Goal: Transaction & Acquisition: Purchase product/service

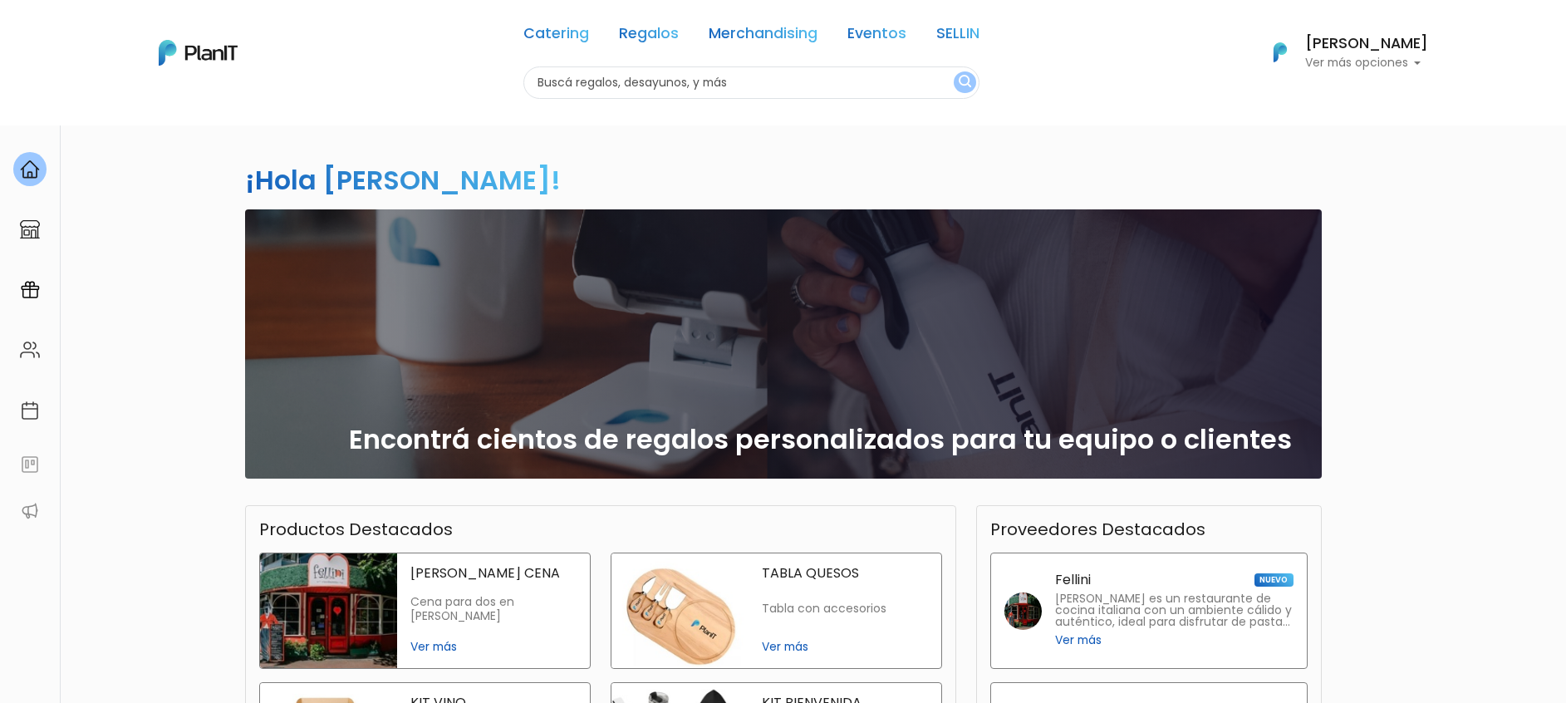
click at [586, 85] on input "text" at bounding box center [751, 82] width 456 height 32
type input "say cheese"
click at [959, 80] on img "submit" at bounding box center [965, 83] width 12 height 16
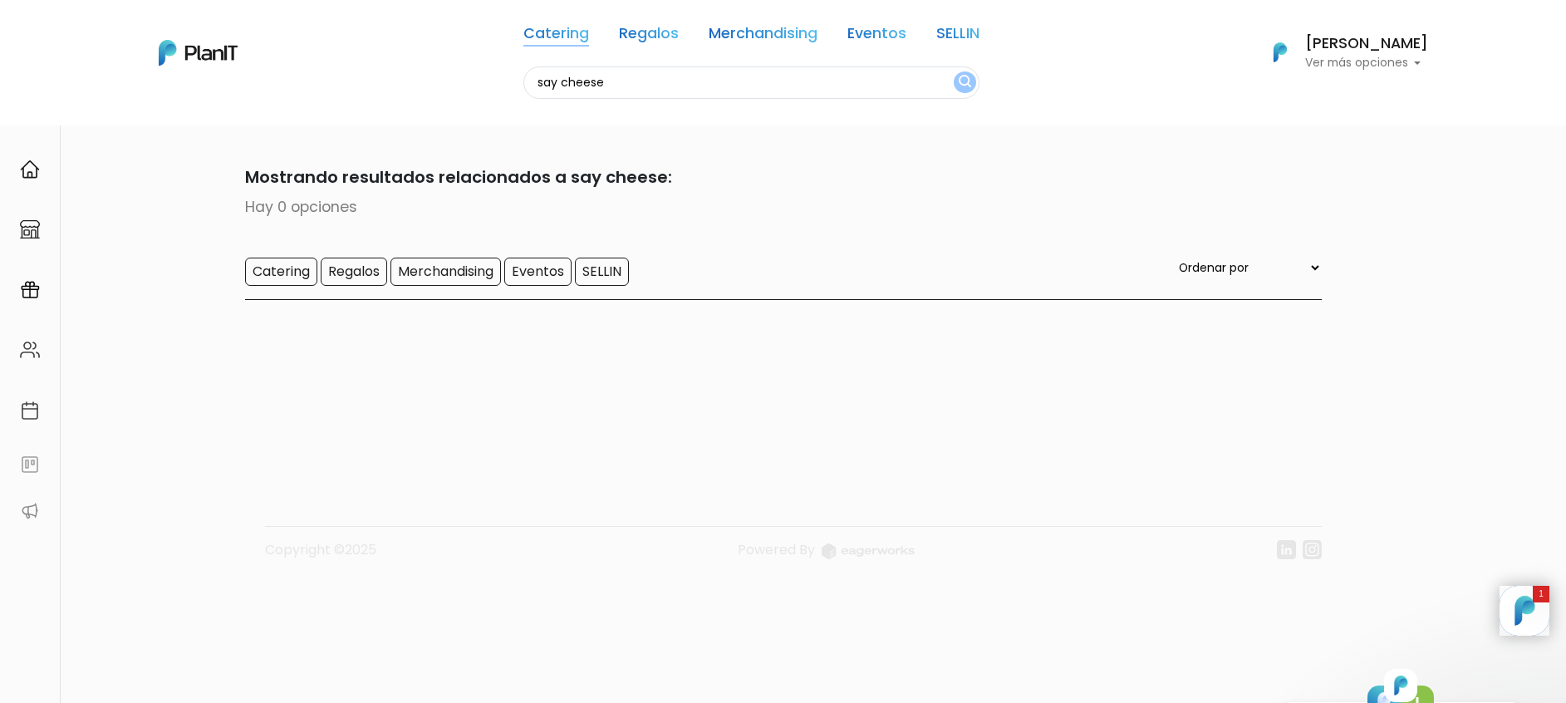
click at [566, 30] on link "Catering" at bounding box center [556, 37] width 66 height 20
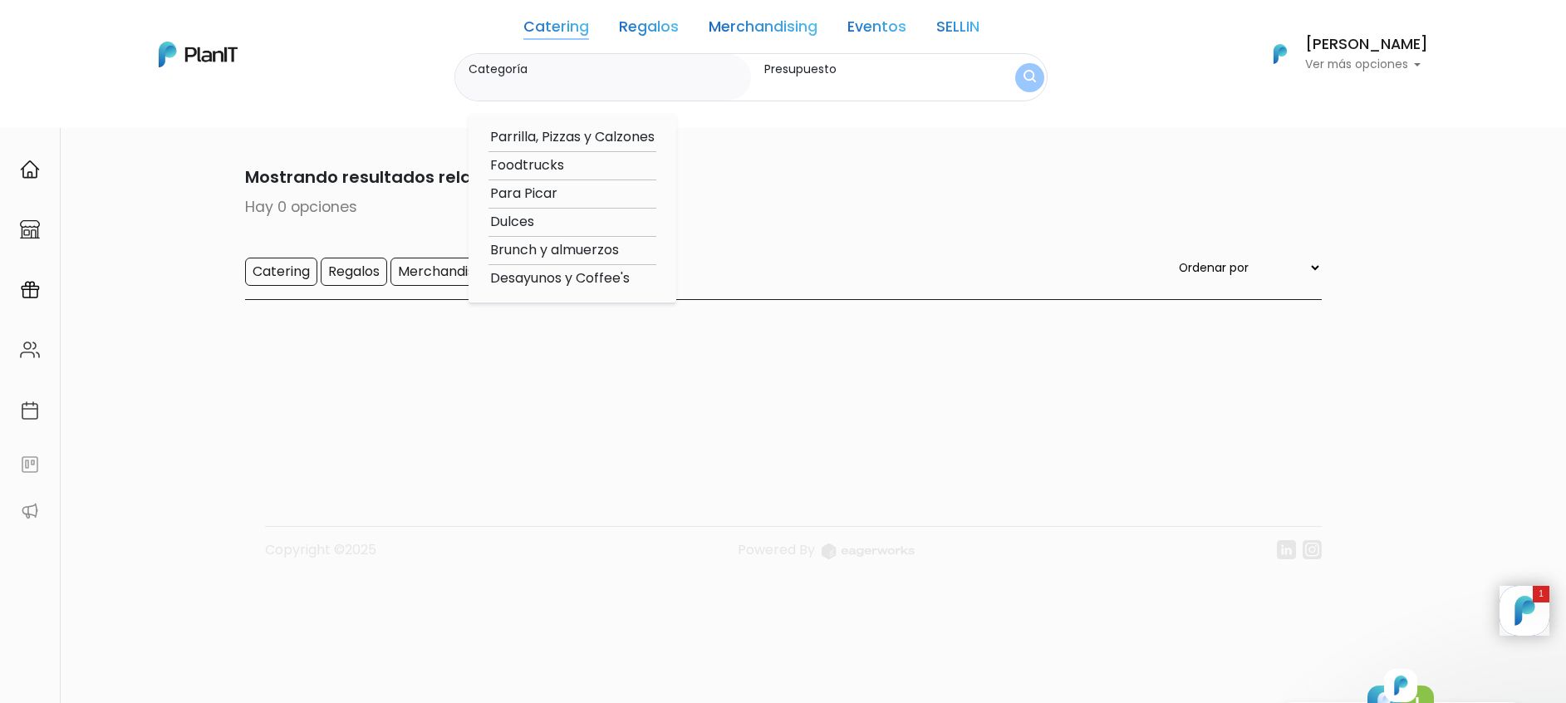
click at [631, 22] on link "Regalos" at bounding box center [649, 30] width 60 height 20
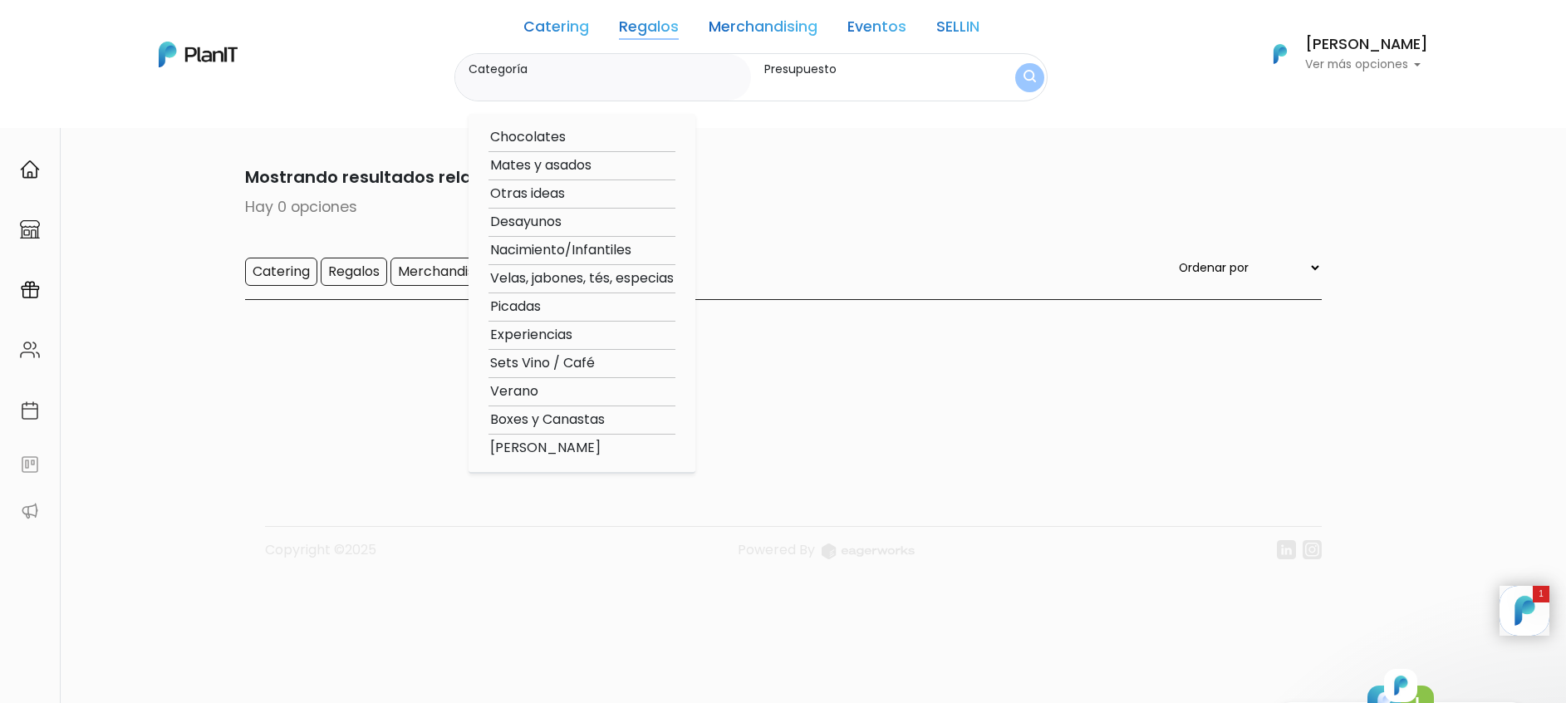
click at [564, 332] on option "Experiencias" at bounding box center [582, 335] width 187 height 21
type input "Experiencias"
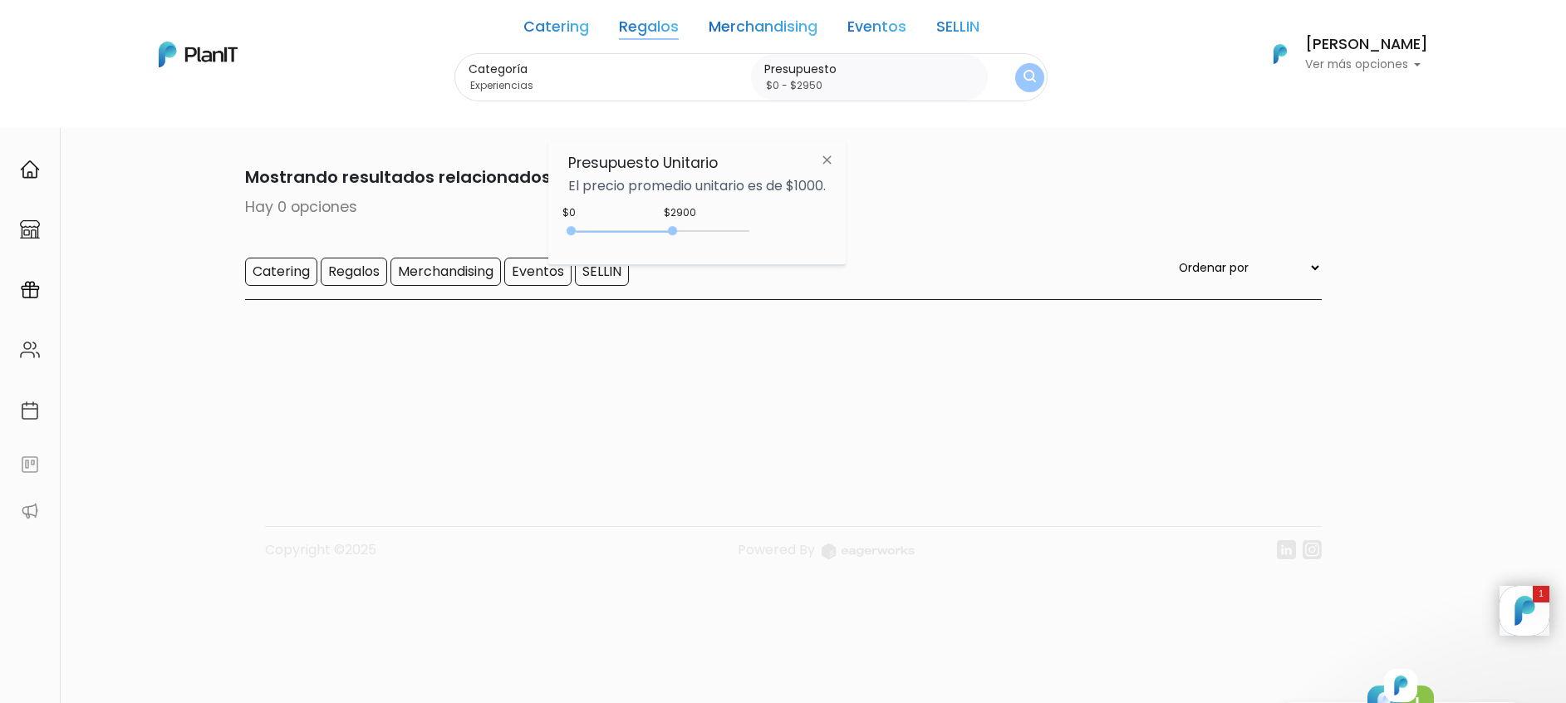
type input "$0 - $3050"
drag, startPoint x: 612, startPoint y: 230, endPoint x: 681, endPoint y: 231, distance: 69.0
click at [681, 231] on div "0 : 3050 0 3050" at bounding box center [662, 234] width 174 height 17
click at [1022, 84] on img "submit" at bounding box center [1029, 77] width 15 height 19
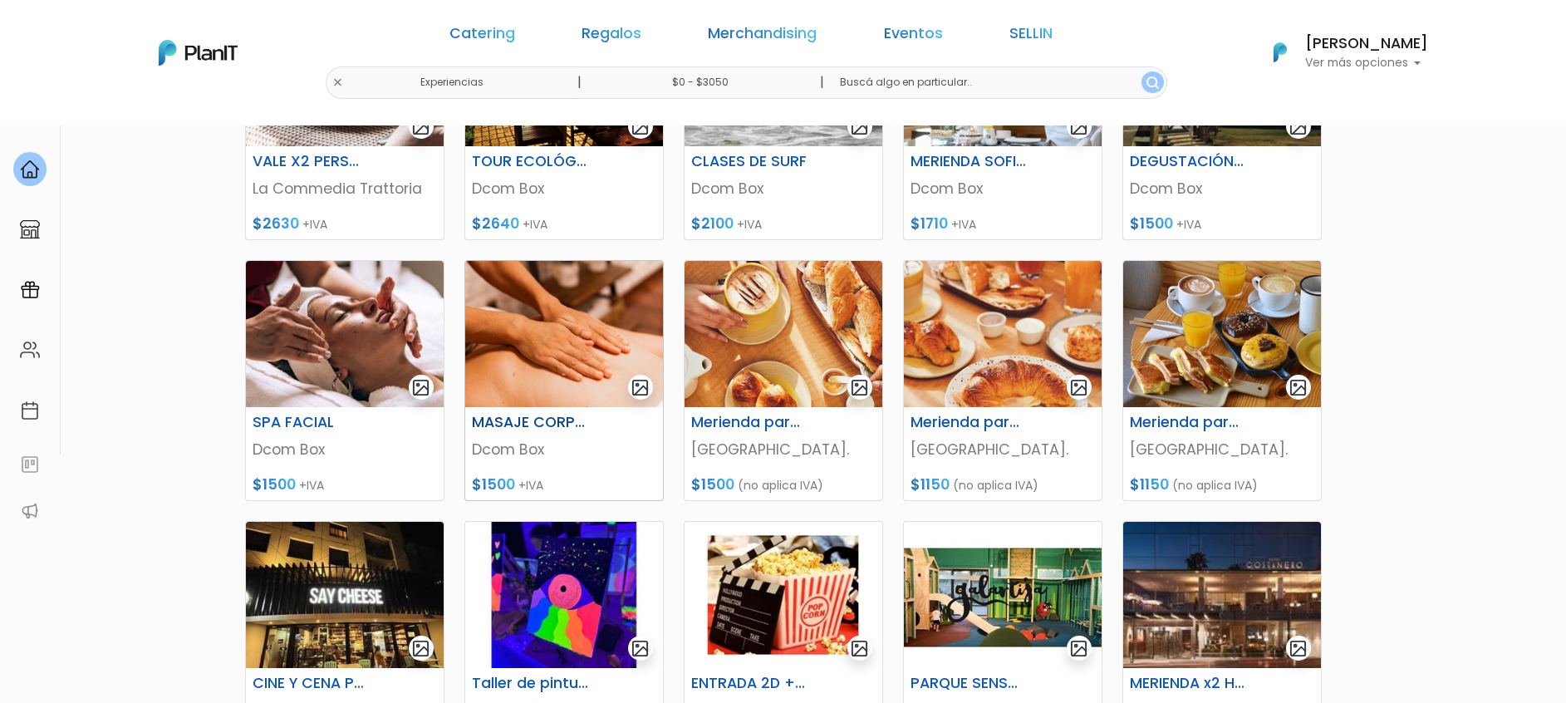
click at [592, 352] on img at bounding box center [564, 334] width 198 height 146
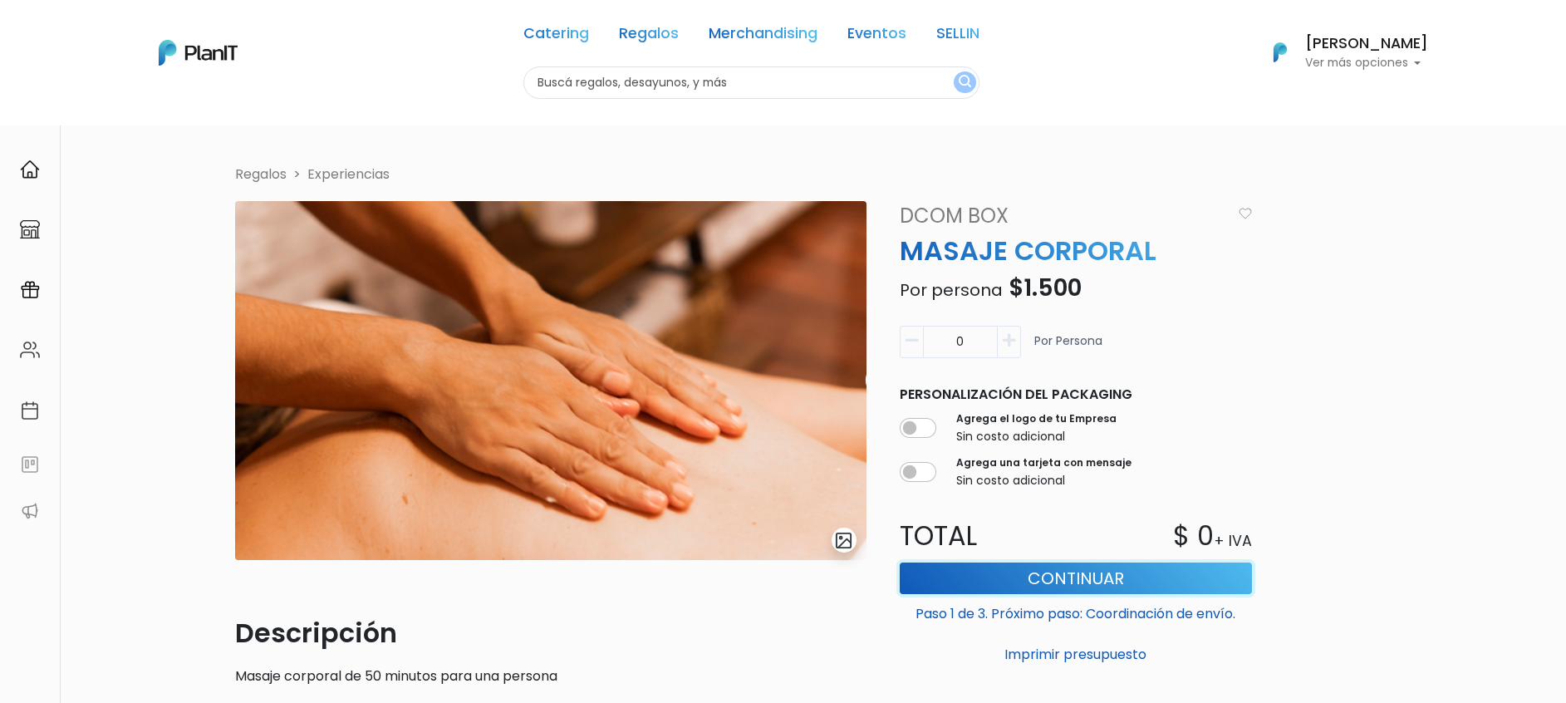
click at [1137, 572] on button "Continuar" at bounding box center [1076, 579] width 352 height 32
click at [1014, 342] on icon "button" at bounding box center [1009, 340] width 12 height 15
type input "1"
click at [1082, 578] on button "Continuar" at bounding box center [1076, 579] width 352 height 32
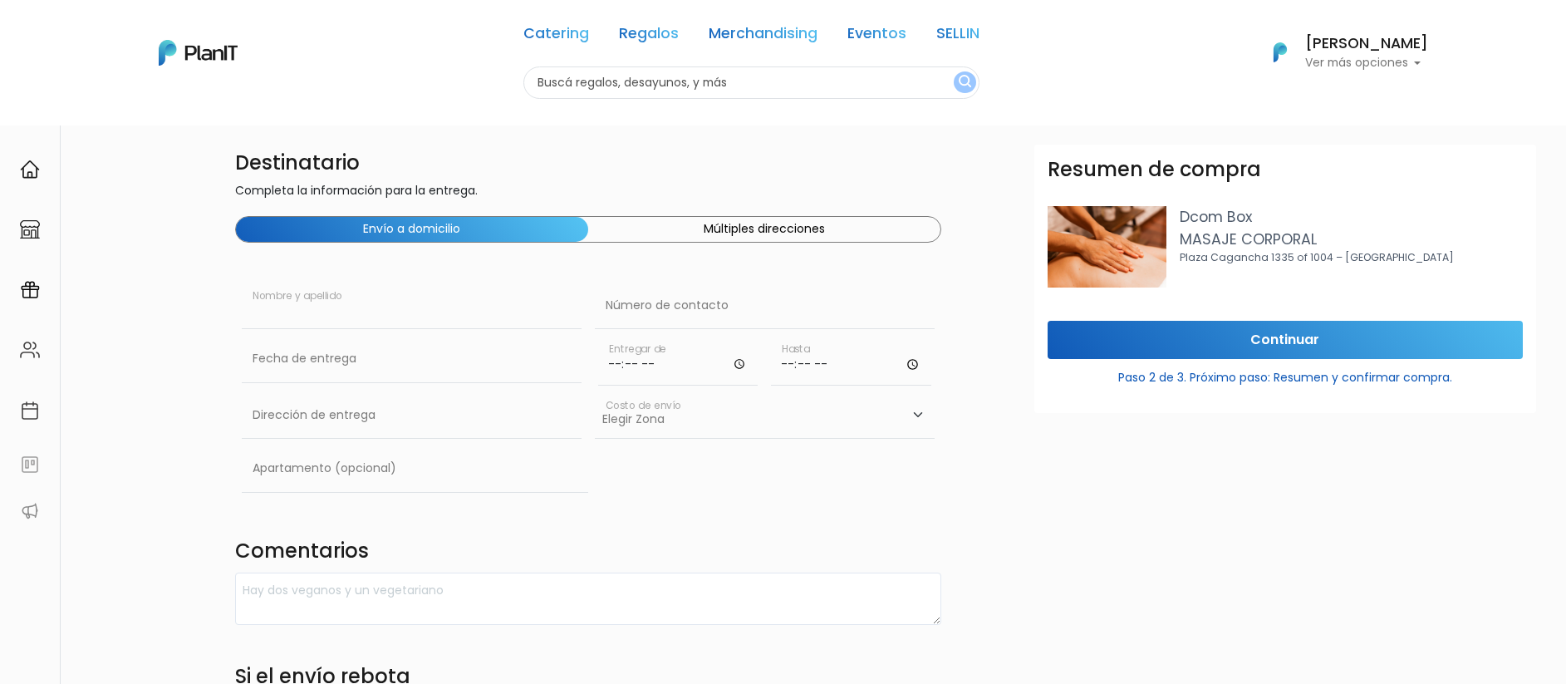
click at [366, 313] on input "text" at bounding box center [412, 306] width 340 height 47
type input "Sabrina Fernandez"
click at [630, 312] on input "text" at bounding box center [765, 306] width 340 height 47
type input "091670129"
click at [314, 371] on input "text" at bounding box center [412, 359] width 340 height 47
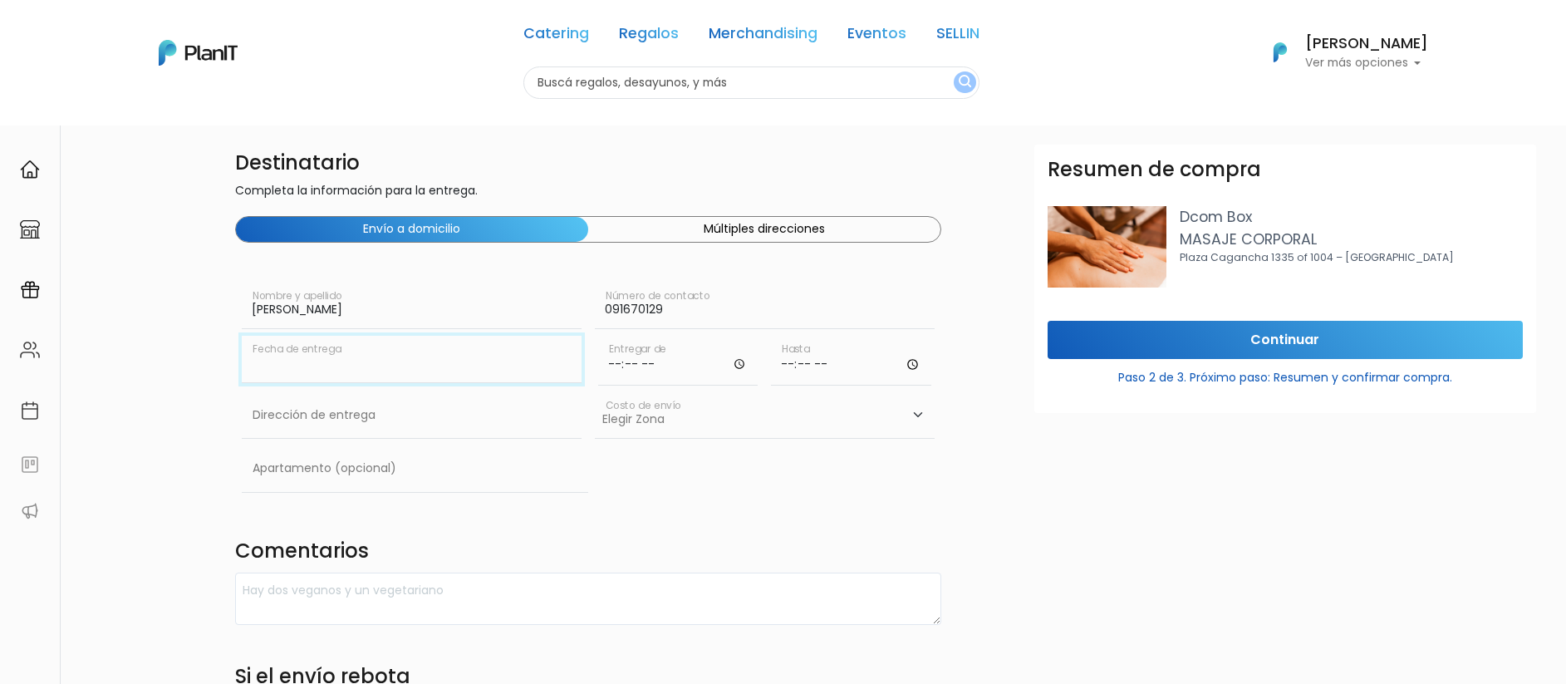
click at [325, 365] on input "text" at bounding box center [412, 359] width 340 height 47
click at [459, 363] on input "text" at bounding box center [412, 359] width 340 height 47
click at [462, 361] on input "text" at bounding box center [412, 359] width 340 height 47
click at [488, 352] on input "text" at bounding box center [412, 359] width 340 height 47
click at [470, 621] on textarea at bounding box center [588, 598] width 706 height 52
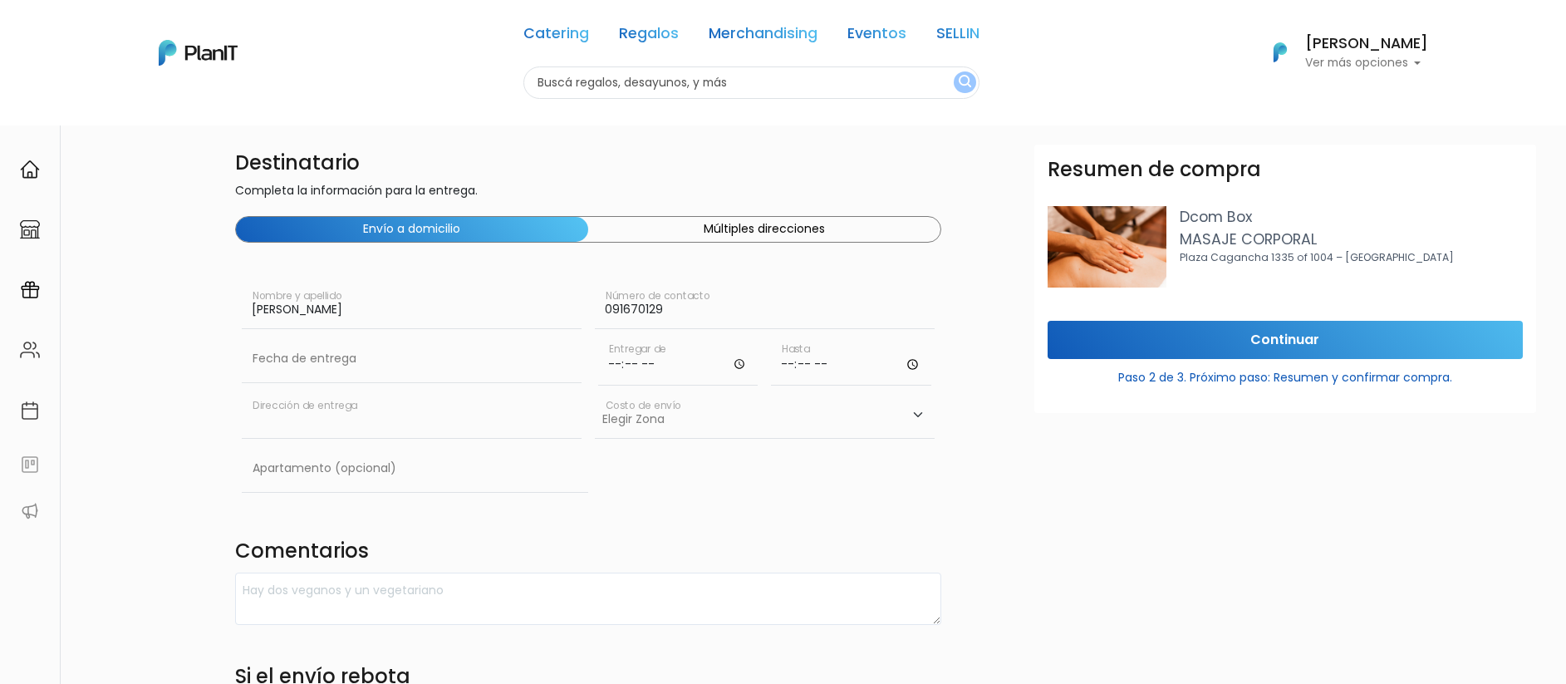
click at [440, 415] on input "text" at bounding box center [412, 415] width 340 height 47
type input "Torre de los profesionales"
click at [698, 424] on select "Elegir Zona Zona américa- $600 Oficina- $0 Montevideo- $250" at bounding box center [765, 415] width 340 height 47
select select "8"
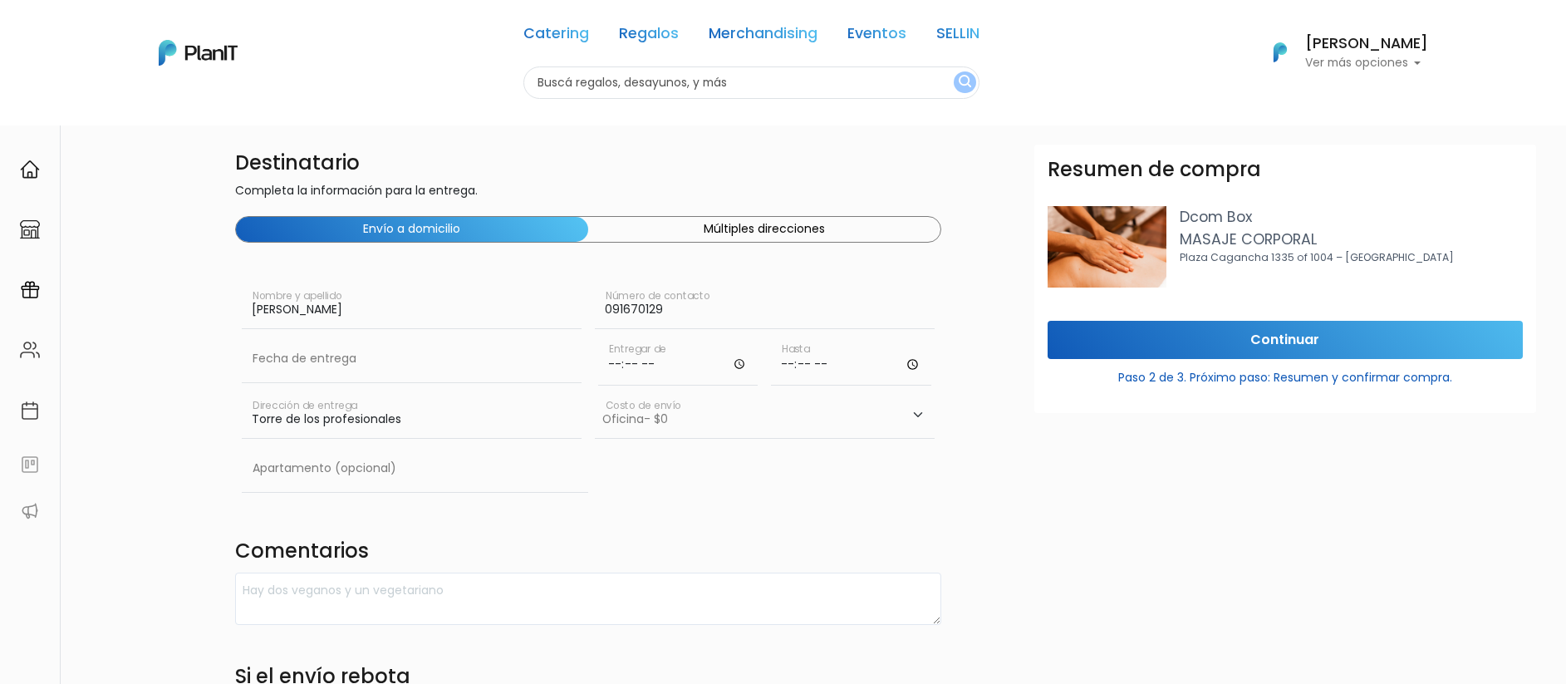
click at [595, 392] on select "Elegir Zona Zona américa- $600 Oficina- $0 Montevideo- $250" at bounding box center [765, 415] width 340 height 47
click at [306, 465] on input "text" at bounding box center [415, 468] width 346 height 47
type input "Piso 4"
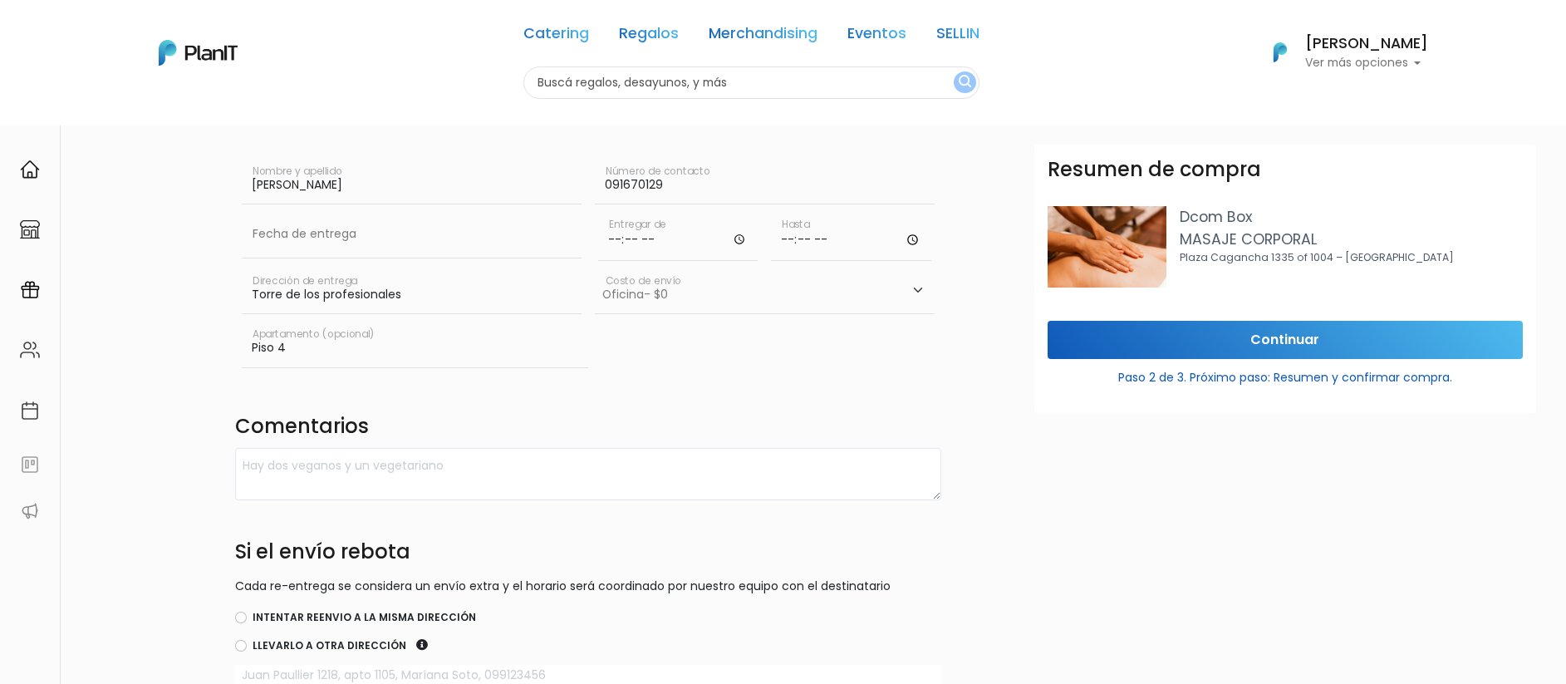
click at [247, 617] on div "Intentar reenvio a la misma dirección" at bounding box center [588, 618] width 706 height 20
click at [238, 624] on div "Intentar reenvio a la misma dirección" at bounding box center [588, 618] width 706 height 20
click at [243, 616] on input "Intentar reenvio a la misma dirección" at bounding box center [241, 618] width 12 height 12
radio input "true"
click at [373, 476] on textarea at bounding box center [588, 474] width 706 height 52
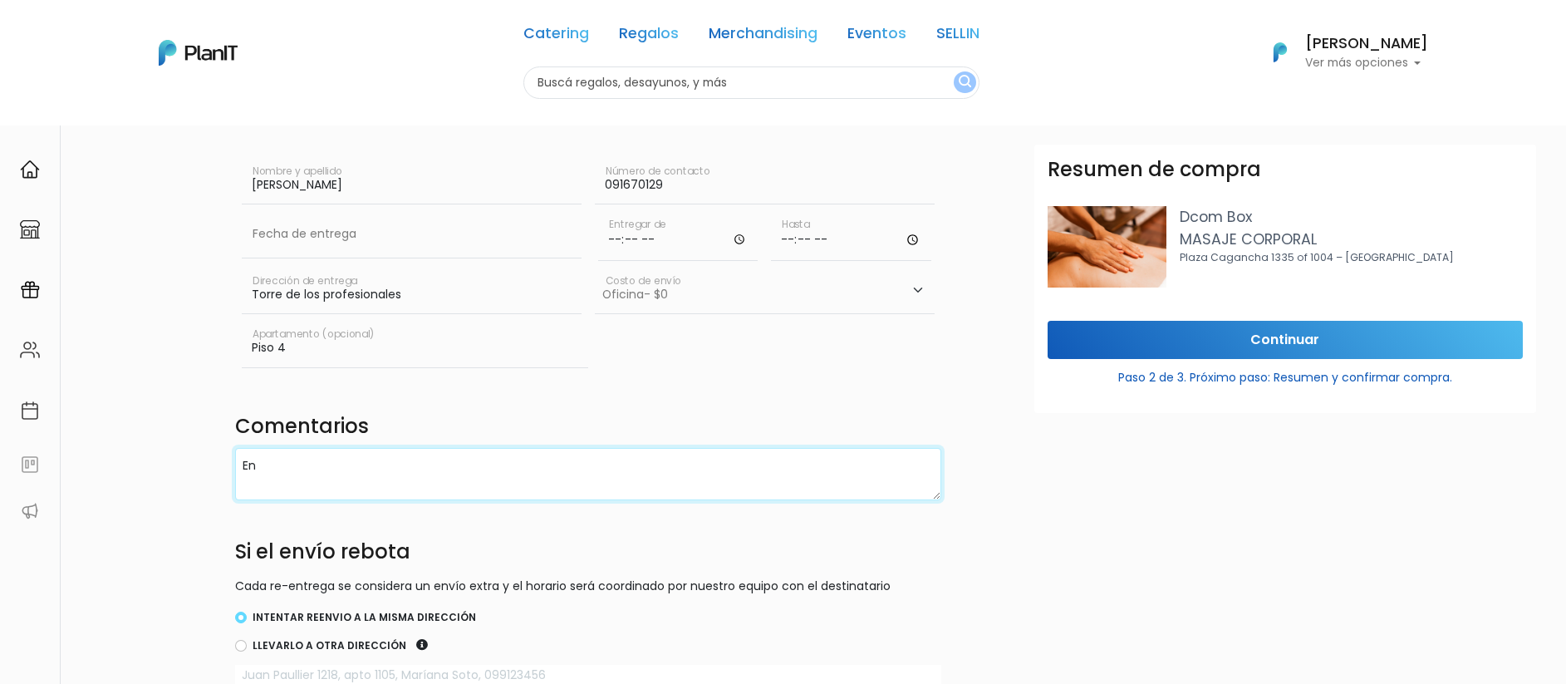
type textarea "E"
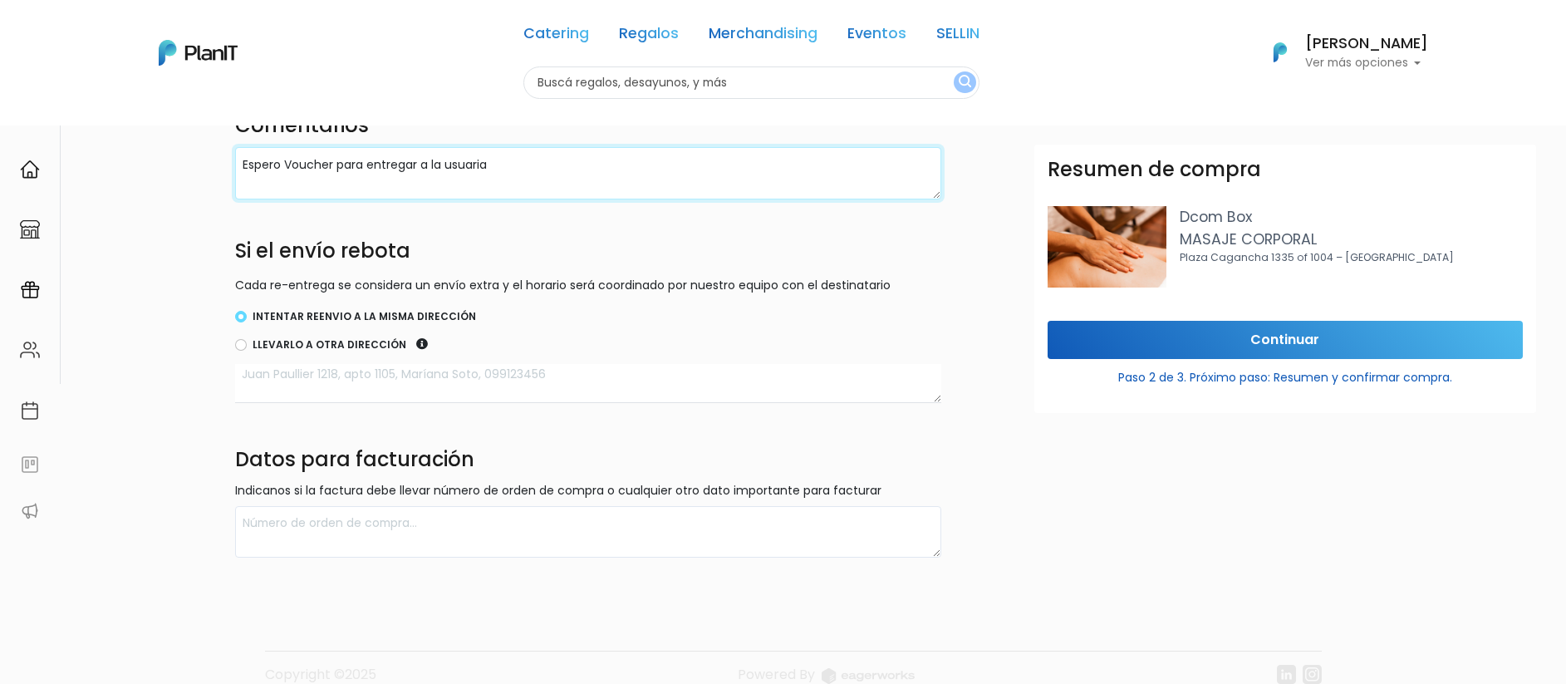
scroll to position [453, 0]
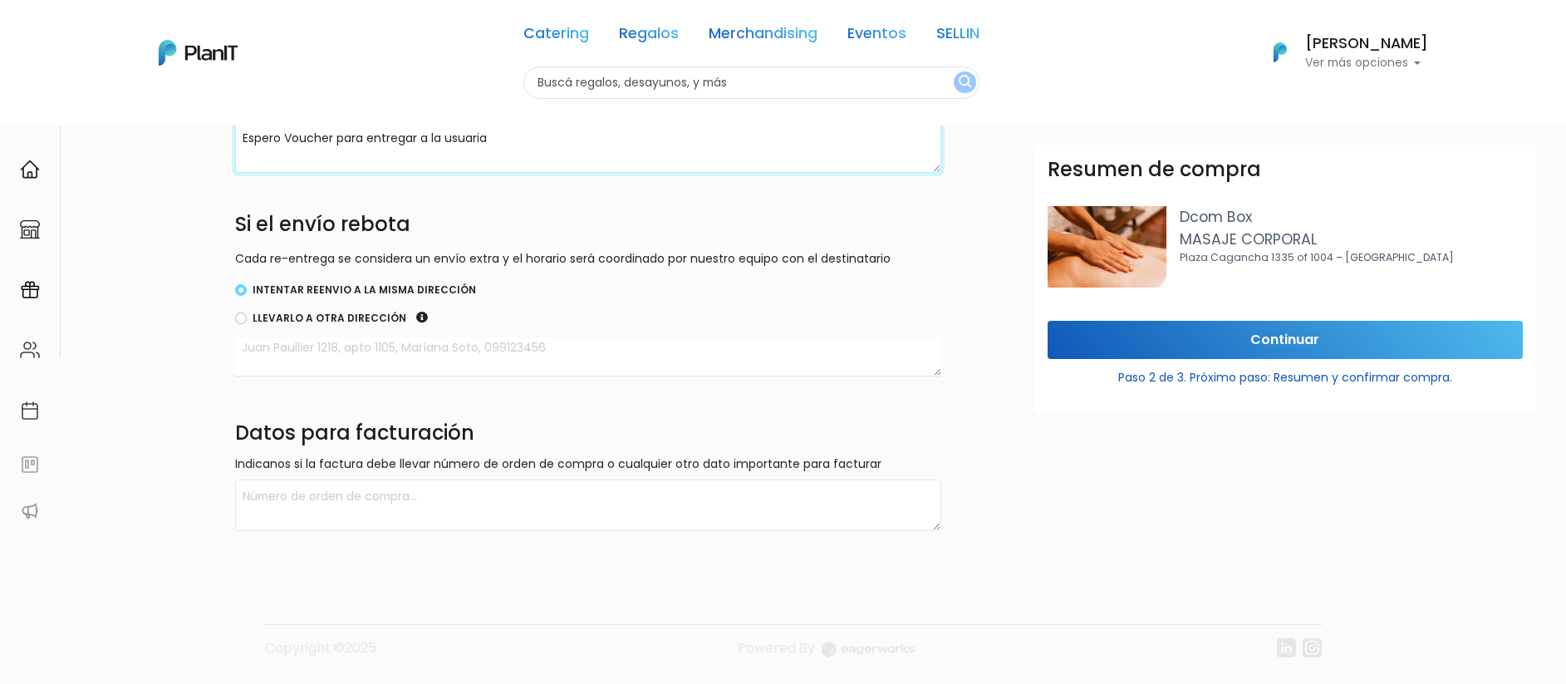
type textarea "Espero Voucher para entregar a la usuaria"
click at [1229, 348] on input "Continuar" at bounding box center [1285, 340] width 475 height 39
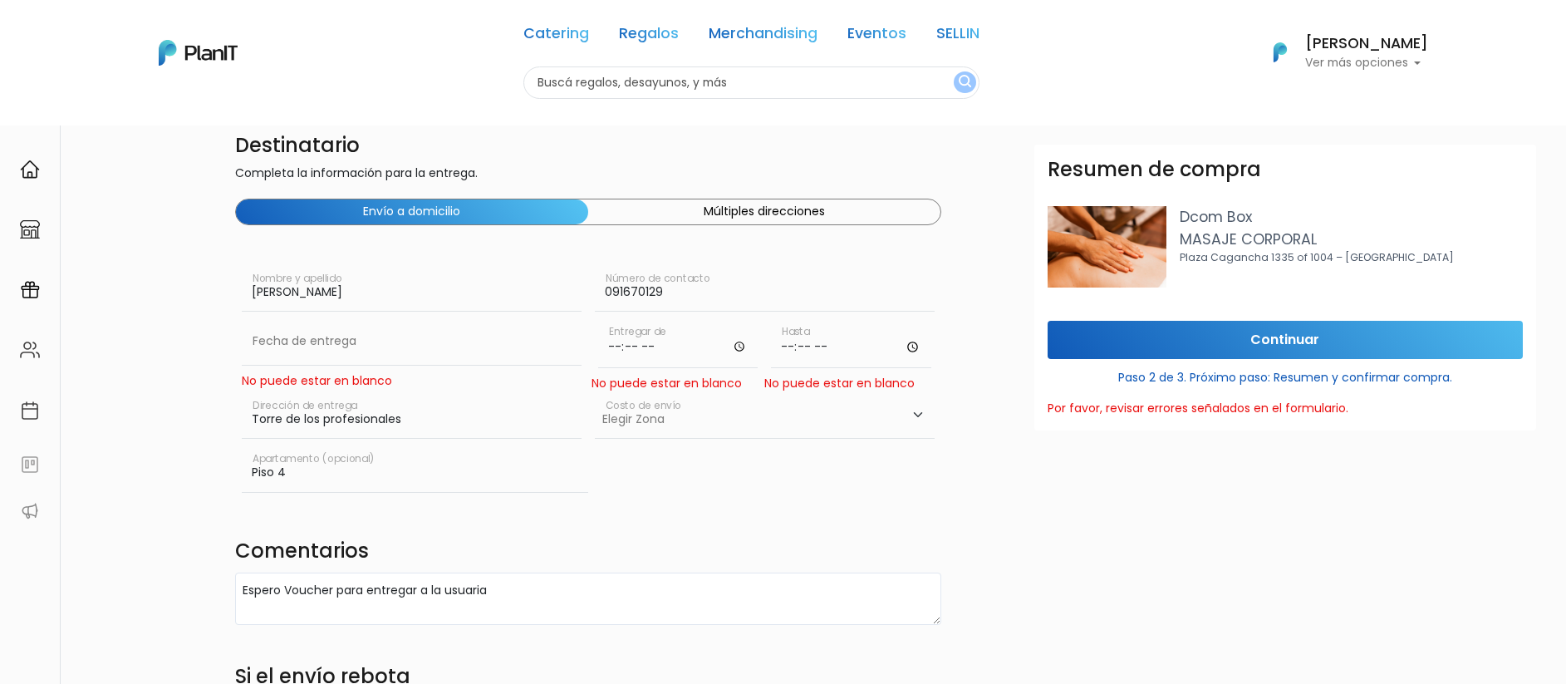
scroll to position [0, 0]
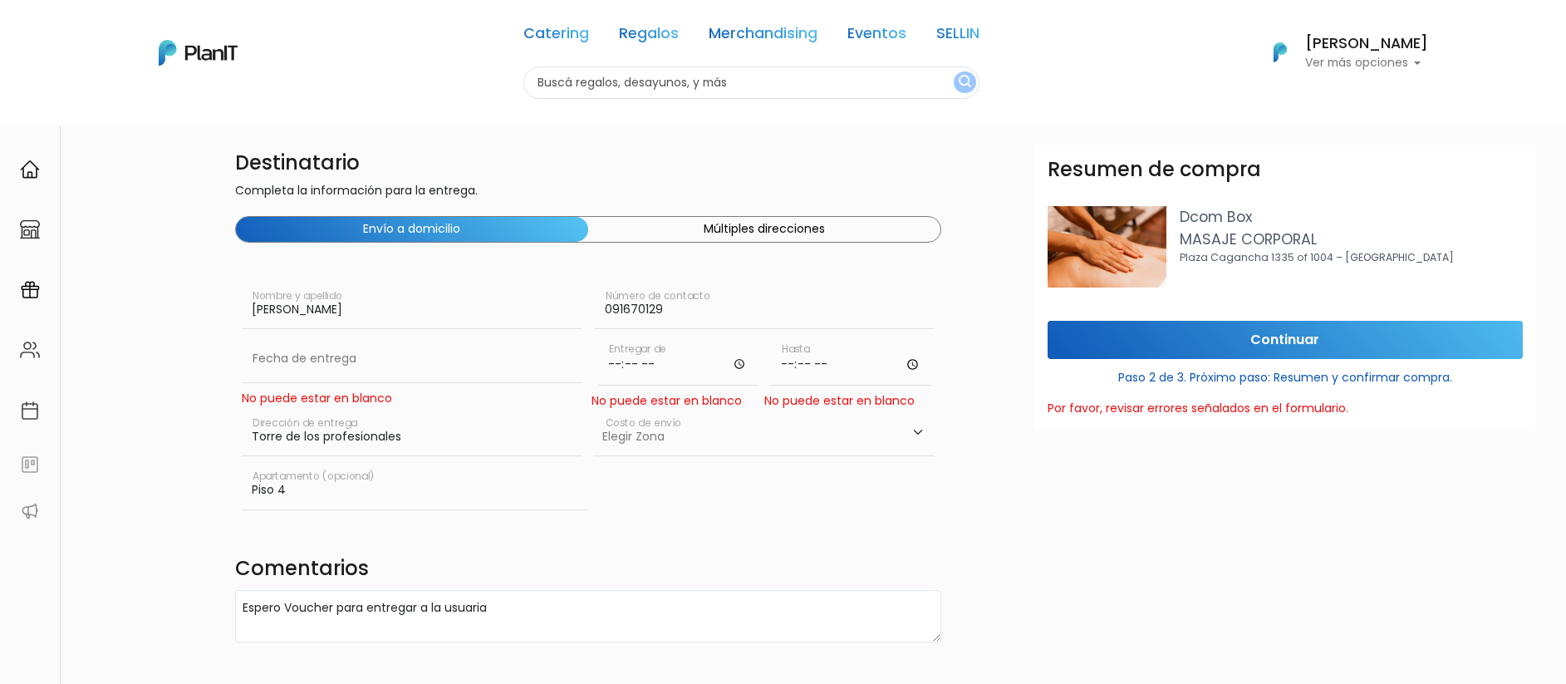
click at [359, 405] on div "No puede estar en blanco" at bounding box center [412, 398] width 340 height 17
click at [346, 421] on input "Torre de los profesionales" at bounding box center [412, 433] width 340 height 47
click at [351, 426] on input "Torre de los profesionales" at bounding box center [412, 433] width 340 height 47
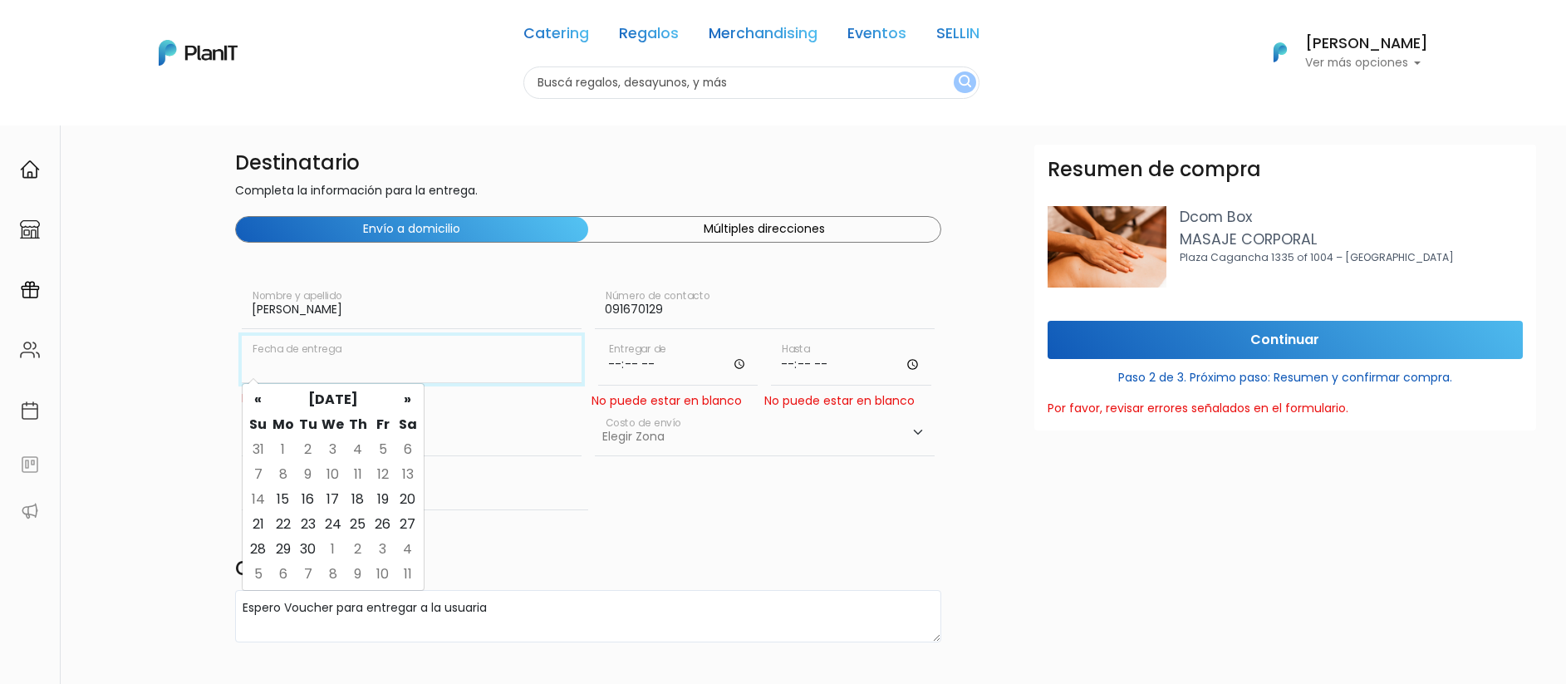
click at [346, 358] on input "text" at bounding box center [412, 359] width 340 height 47
click at [315, 498] on td "16" at bounding box center [308, 499] width 25 height 25
type input "16/09/2025"
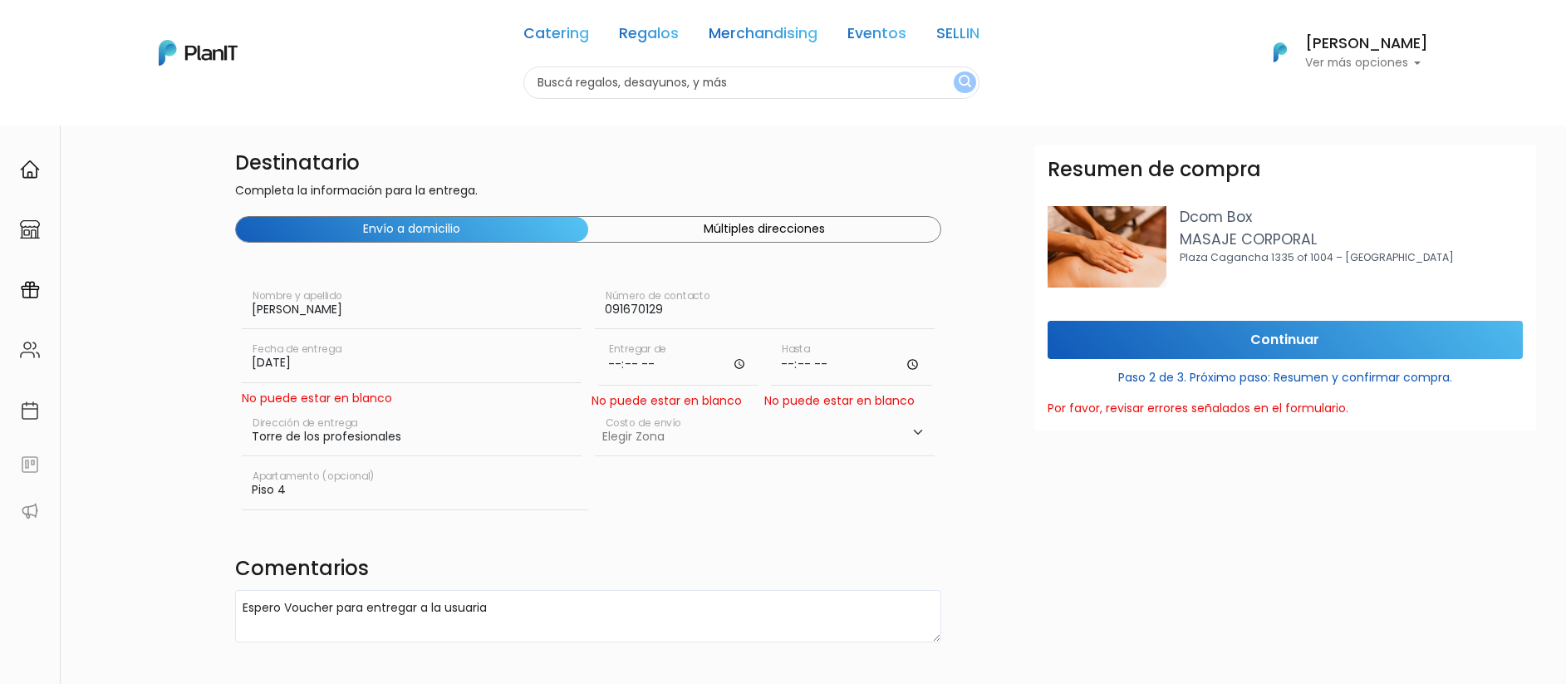
click at [659, 366] on input "time" at bounding box center [678, 361] width 160 height 50
click at [726, 361] on input "time" at bounding box center [678, 361] width 160 height 50
click at [735, 361] on input "time" at bounding box center [678, 361] width 160 height 50
click at [626, 371] on input "time" at bounding box center [678, 361] width 160 height 50
click at [612, 366] on input "time" at bounding box center [678, 361] width 160 height 50
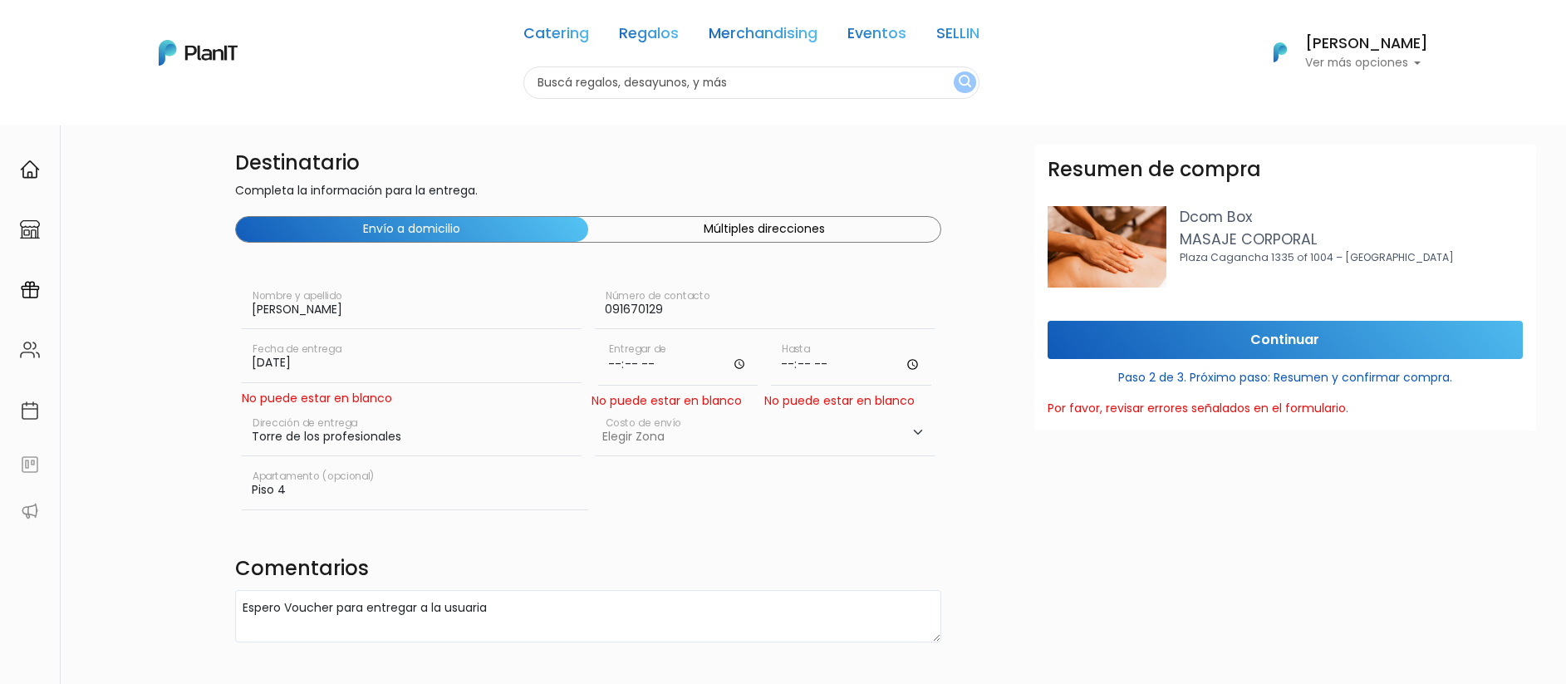
type input "08:00"
drag, startPoint x: 762, startPoint y: 371, endPoint x: 785, endPoint y: 356, distance: 27.2
click at [763, 371] on div "08:00 Entregar de No puede estar en blanco" at bounding box center [679, 373] width 174 height 74
click at [788, 356] on input "time" at bounding box center [851, 361] width 160 height 50
type input "18:00"
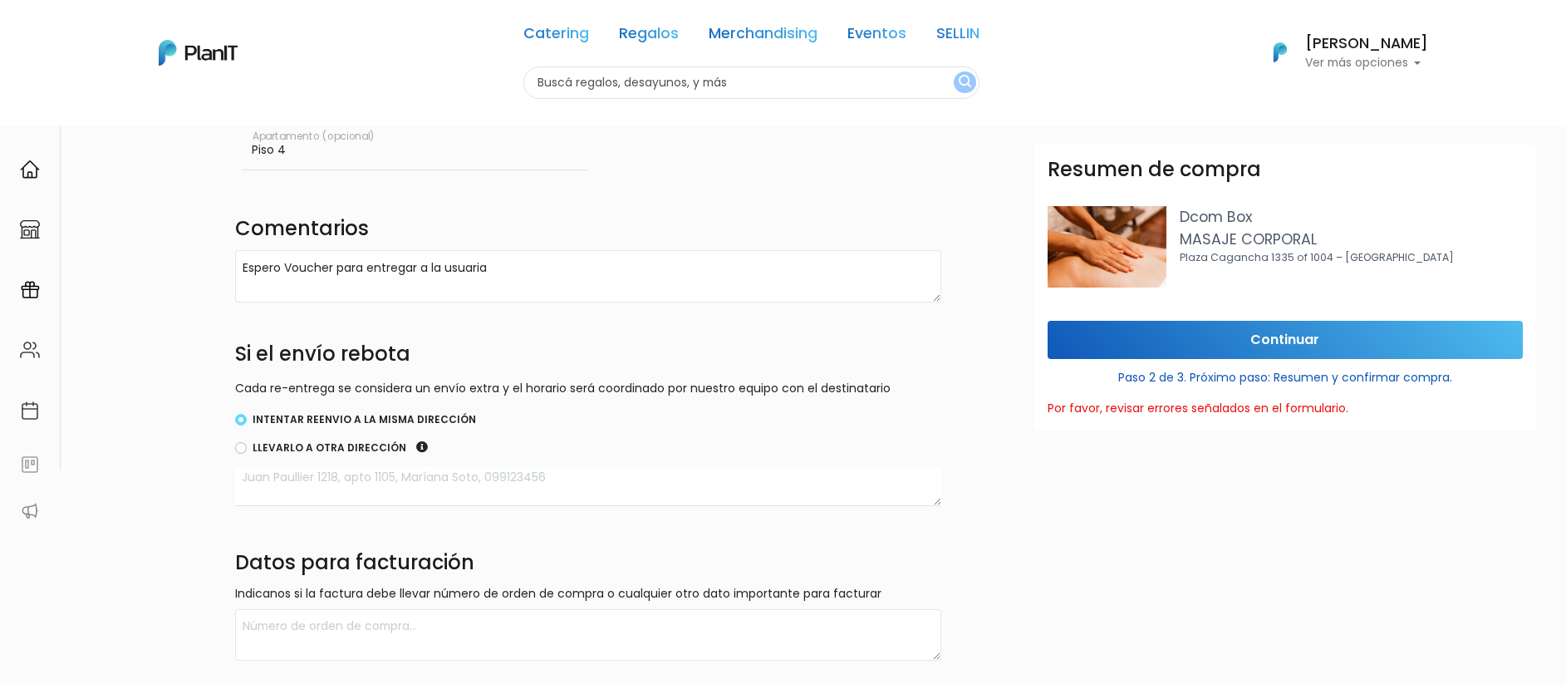
scroll to position [470, 0]
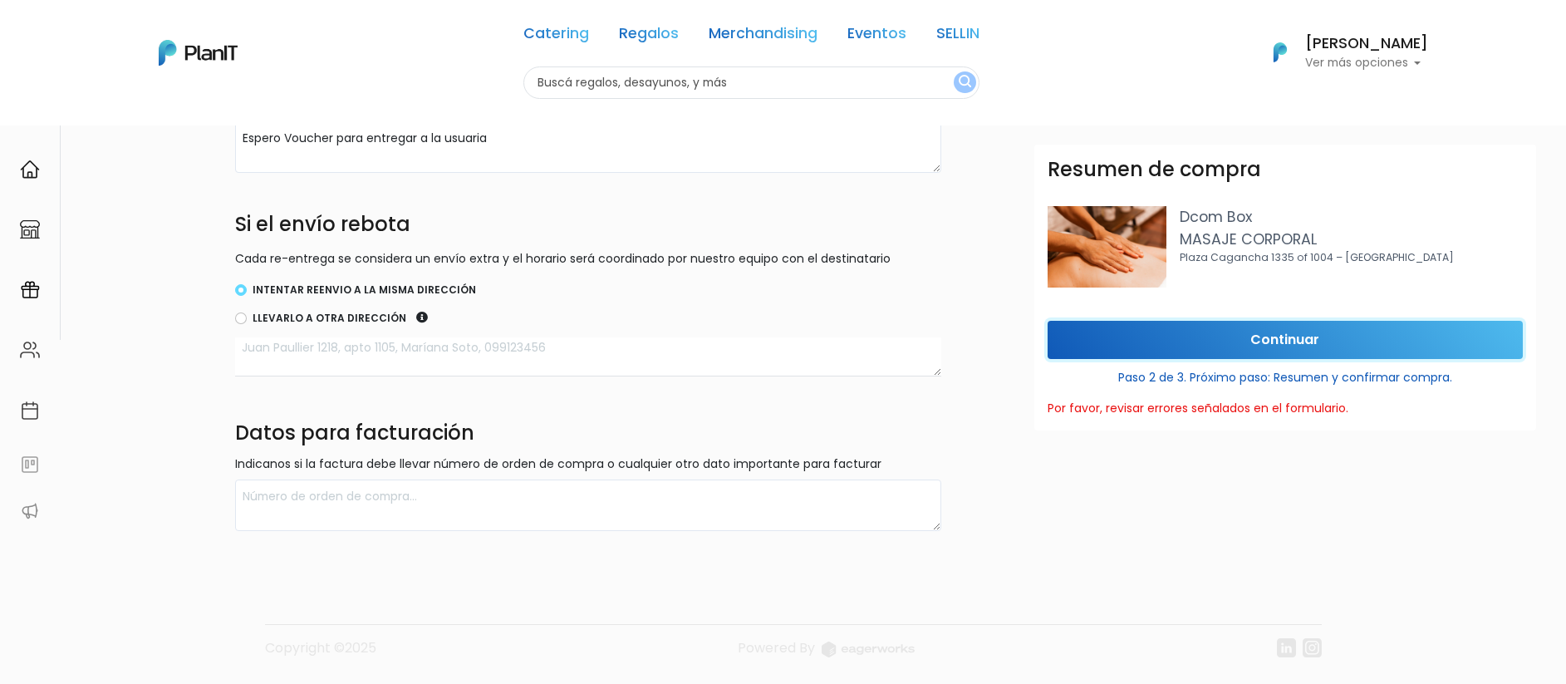
click at [1147, 349] on input "Continuar" at bounding box center [1285, 340] width 475 height 39
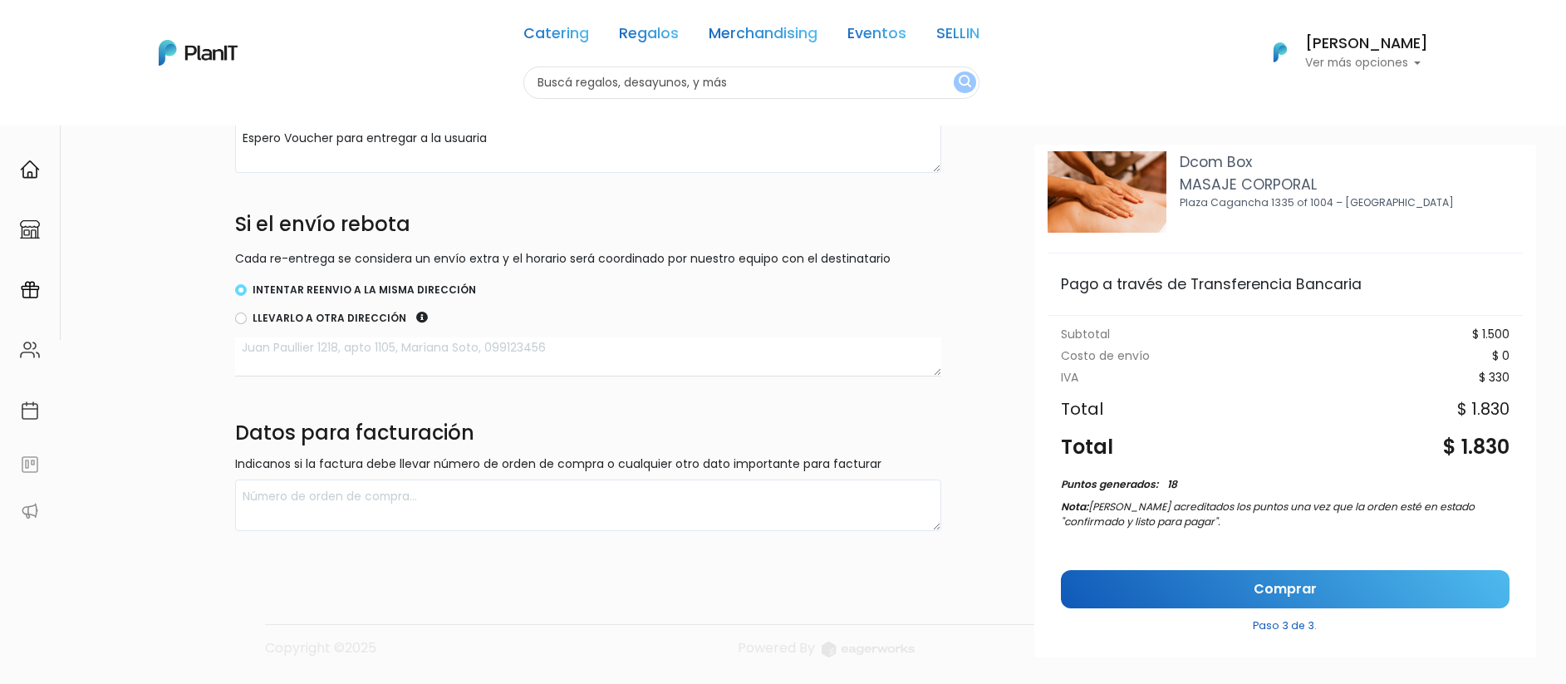
scroll to position [81, 0]
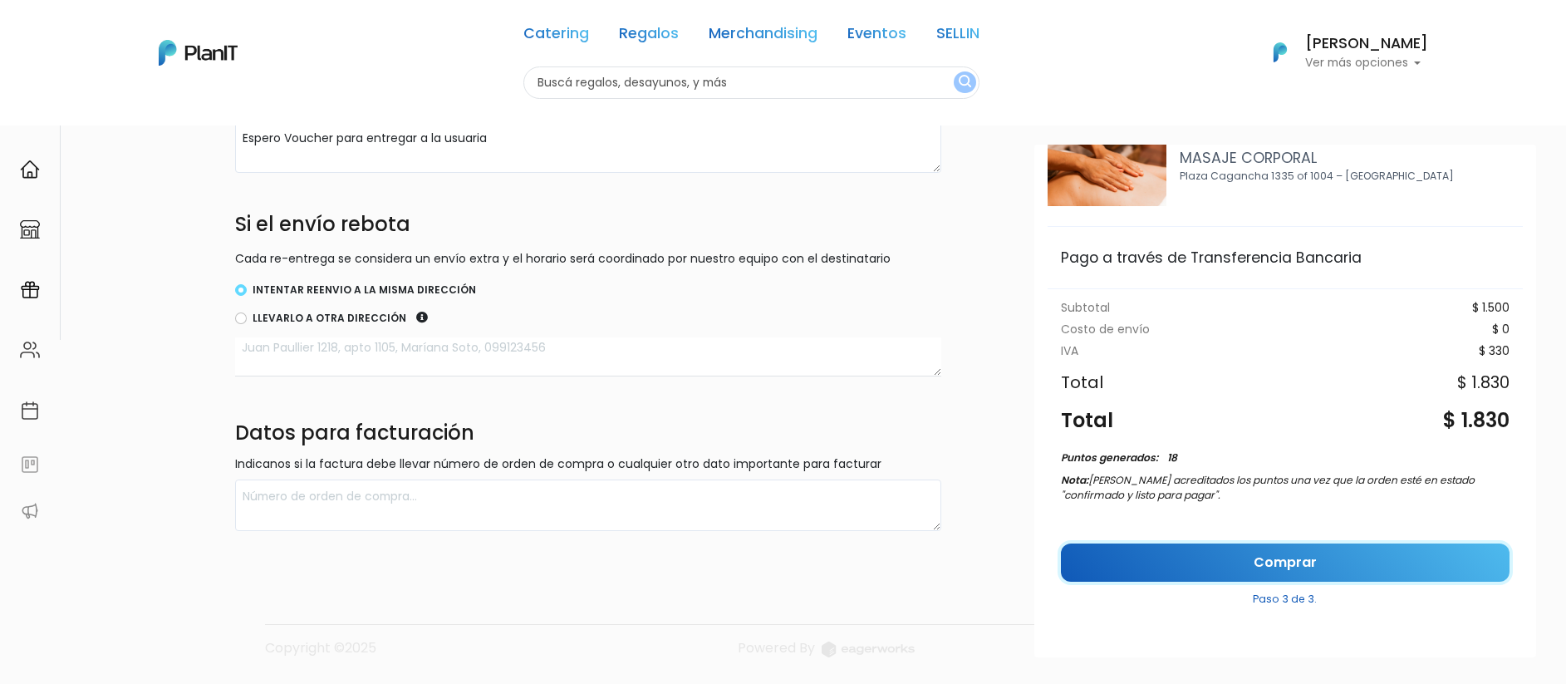
click at [1271, 562] on link "Comprar" at bounding box center [1285, 562] width 449 height 39
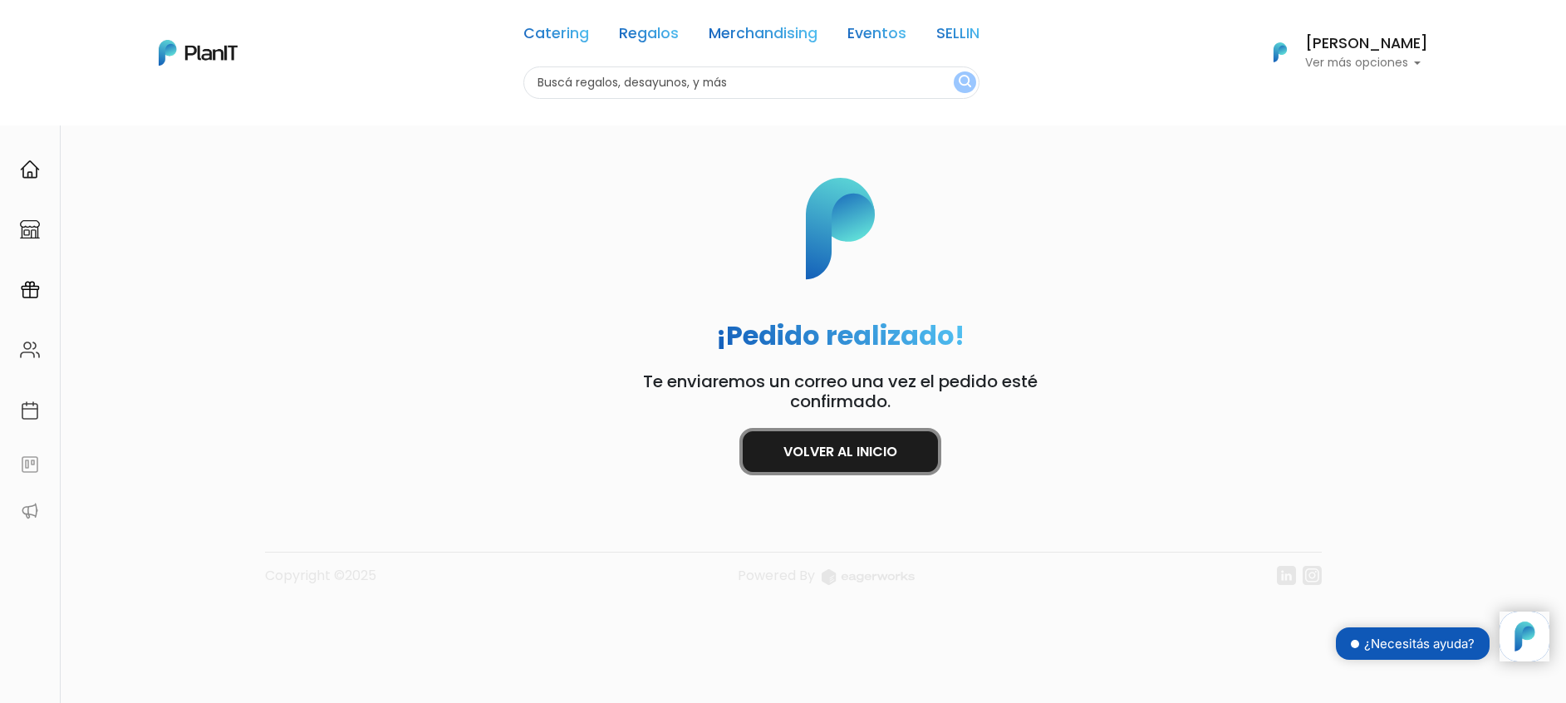
click at [863, 446] on link "Volver al inicio" at bounding box center [840, 451] width 195 height 41
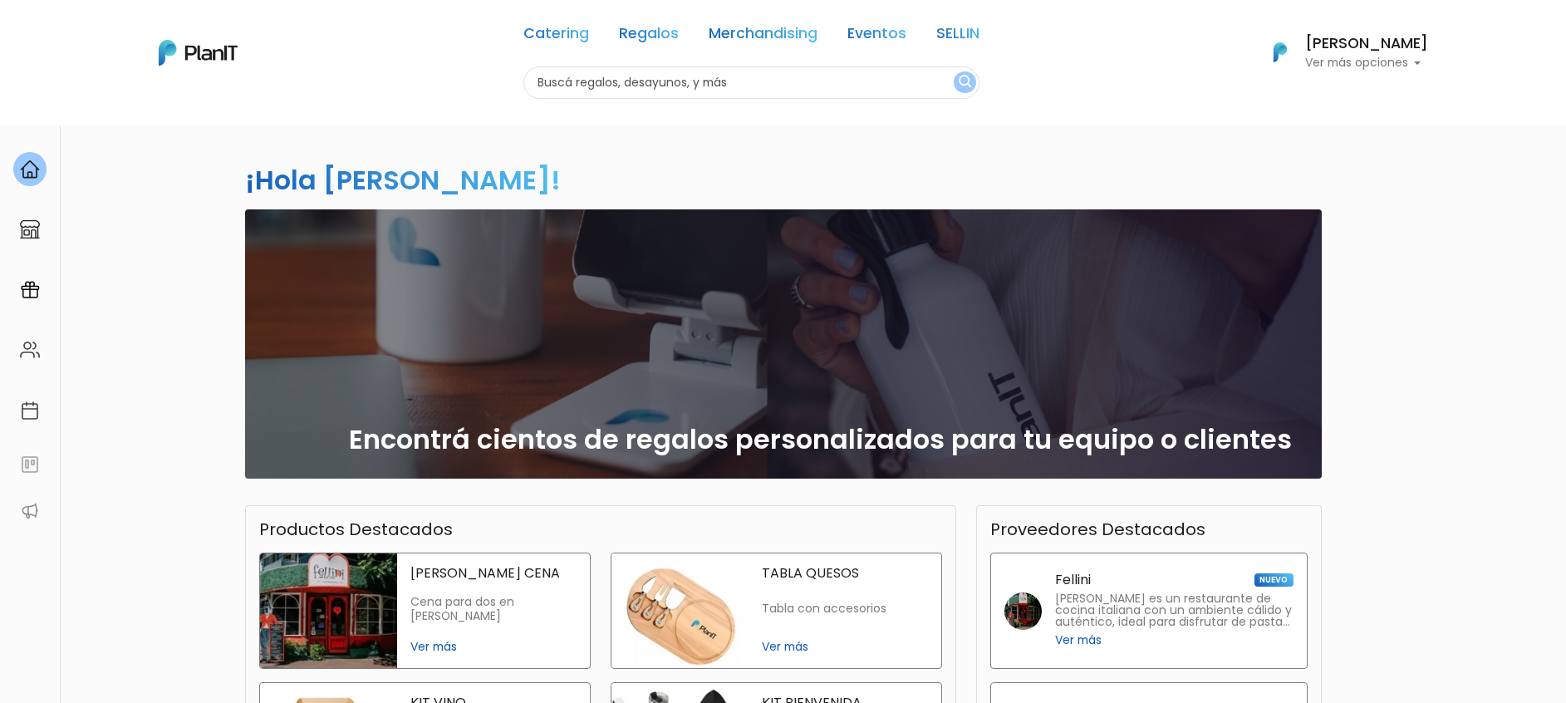
click at [668, 96] on input "text" at bounding box center [751, 82] width 456 height 32
click at [835, 83] on input "say chess" at bounding box center [751, 82] width 456 height 32
drag, startPoint x: 836, startPoint y: 83, endPoint x: 422, endPoint y: 86, distance: 413.8
click at [422, 86] on div "Catering Regalos Merchandising Eventos SELLIN say chess Catering Regalos Mercha…" at bounding box center [783, 53] width 1329 height 92
type input "say chess"
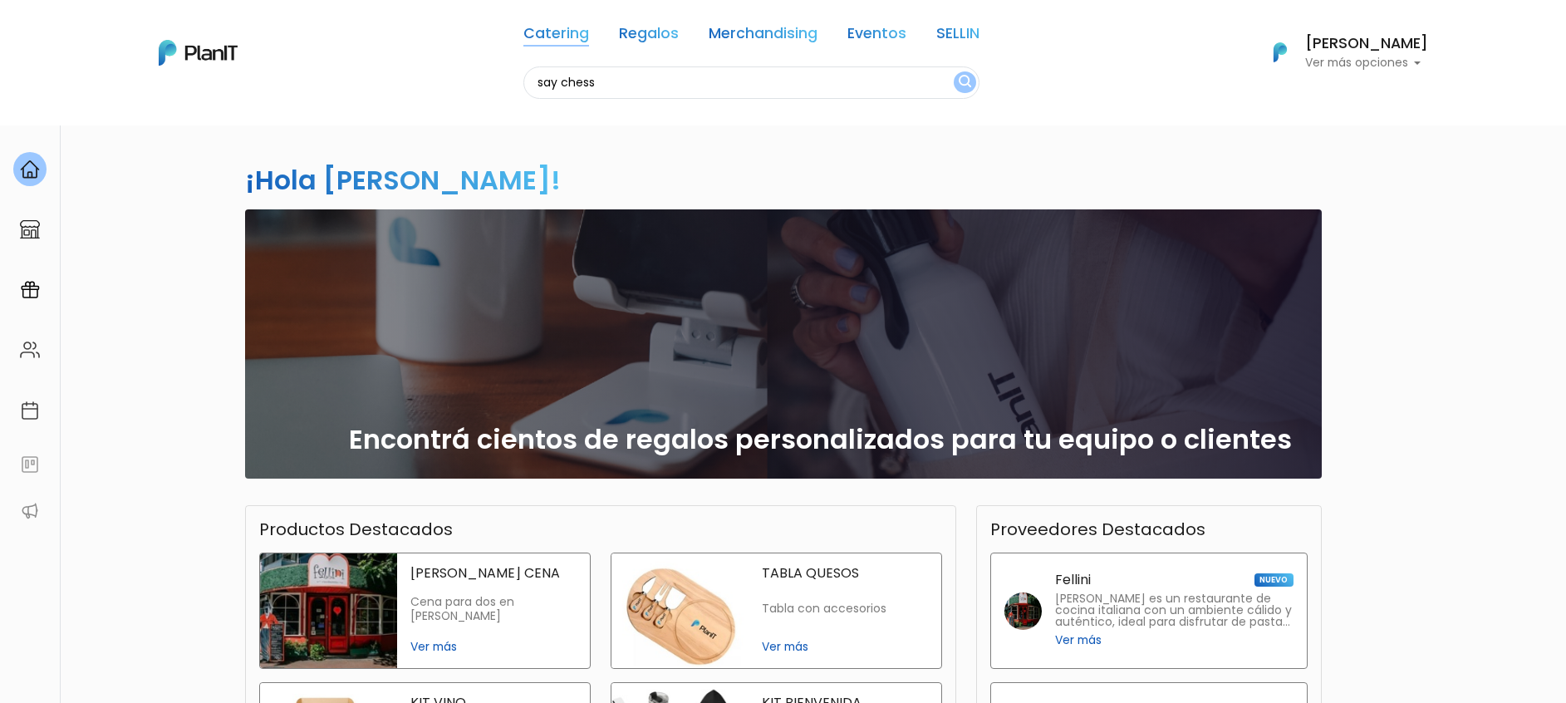
click at [560, 27] on link "Catering" at bounding box center [556, 37] width 66 height 20
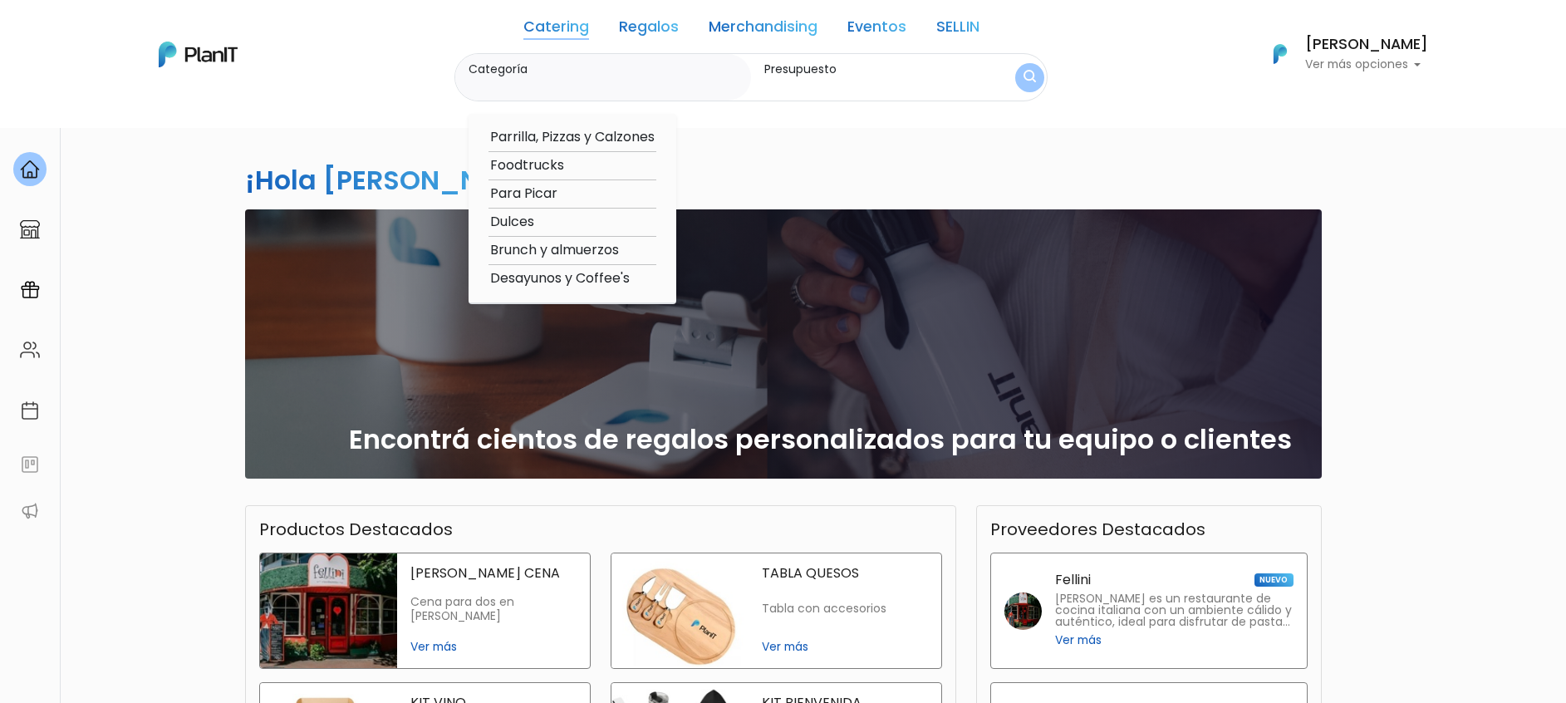
click at [651, 33] on link "Regalos" at bounding box center [649, 30] width 60 height 20
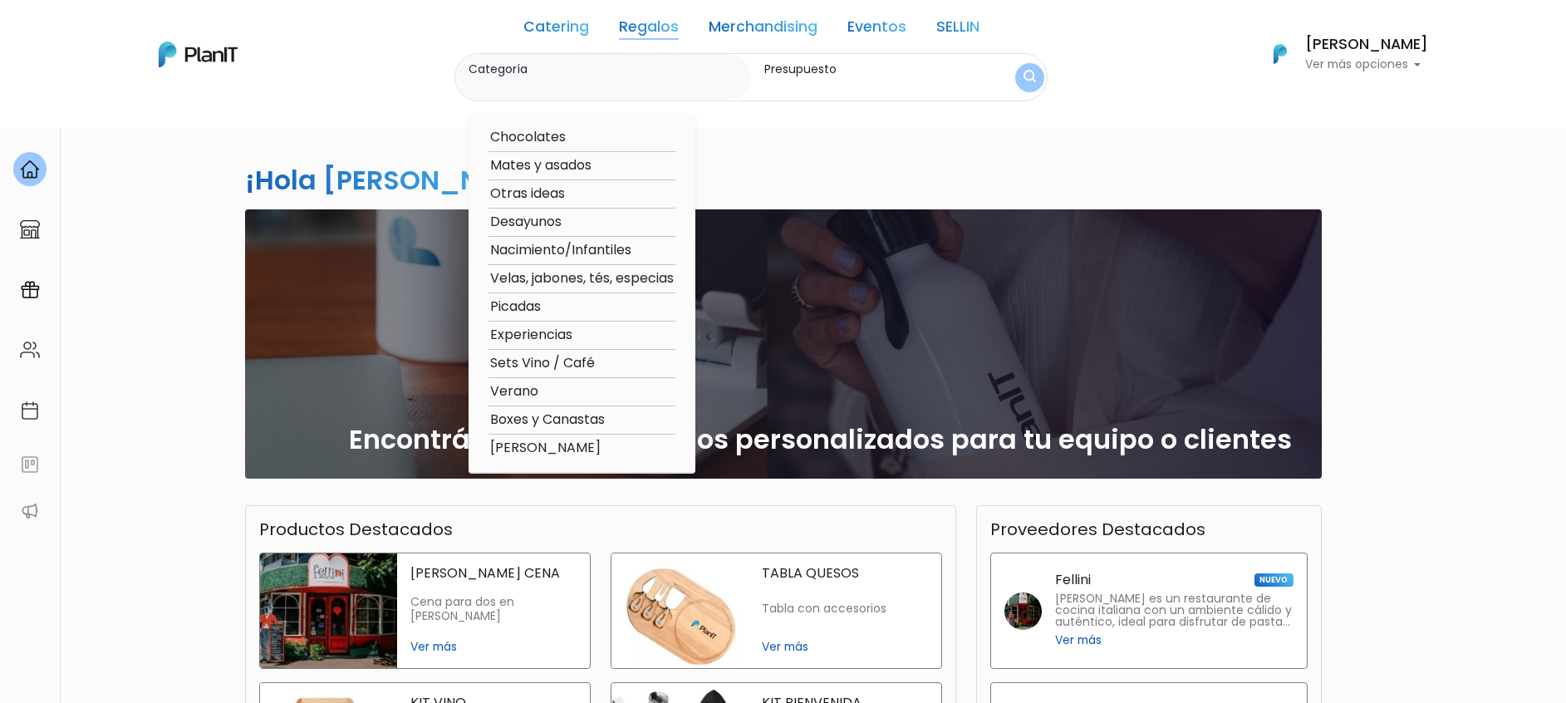
click at [519, 328] on option "Experiencias" at bounding box center [582, 335] width 187 height 21
type input "Experiencias"
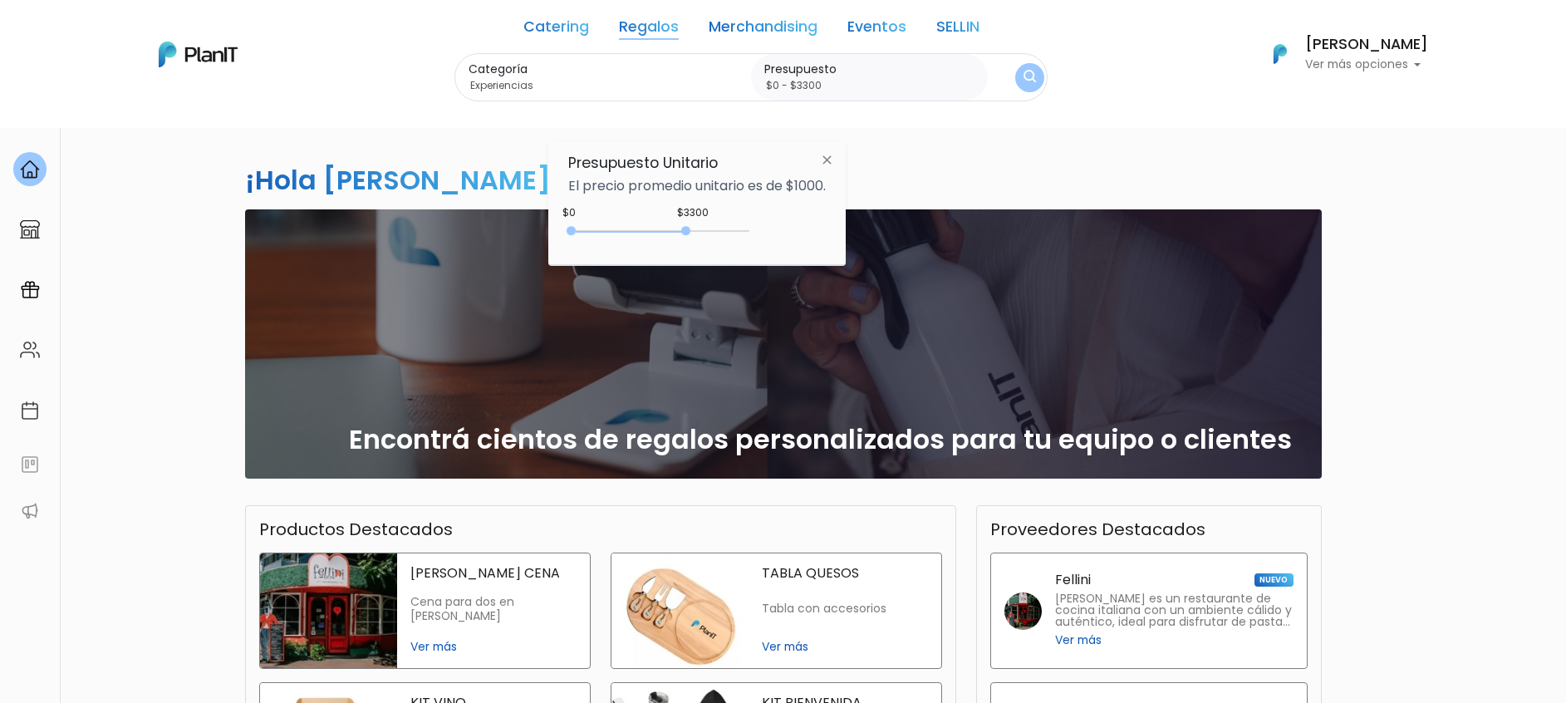
click at [691, 228] on div "0 : 3300 0 3300" at bounding box center [662, 234] width 174 height 17
type input "$0 - $3350"
click at [1026, 73] on button "submit" at bounding box center [1029, 77] width 29 height 29
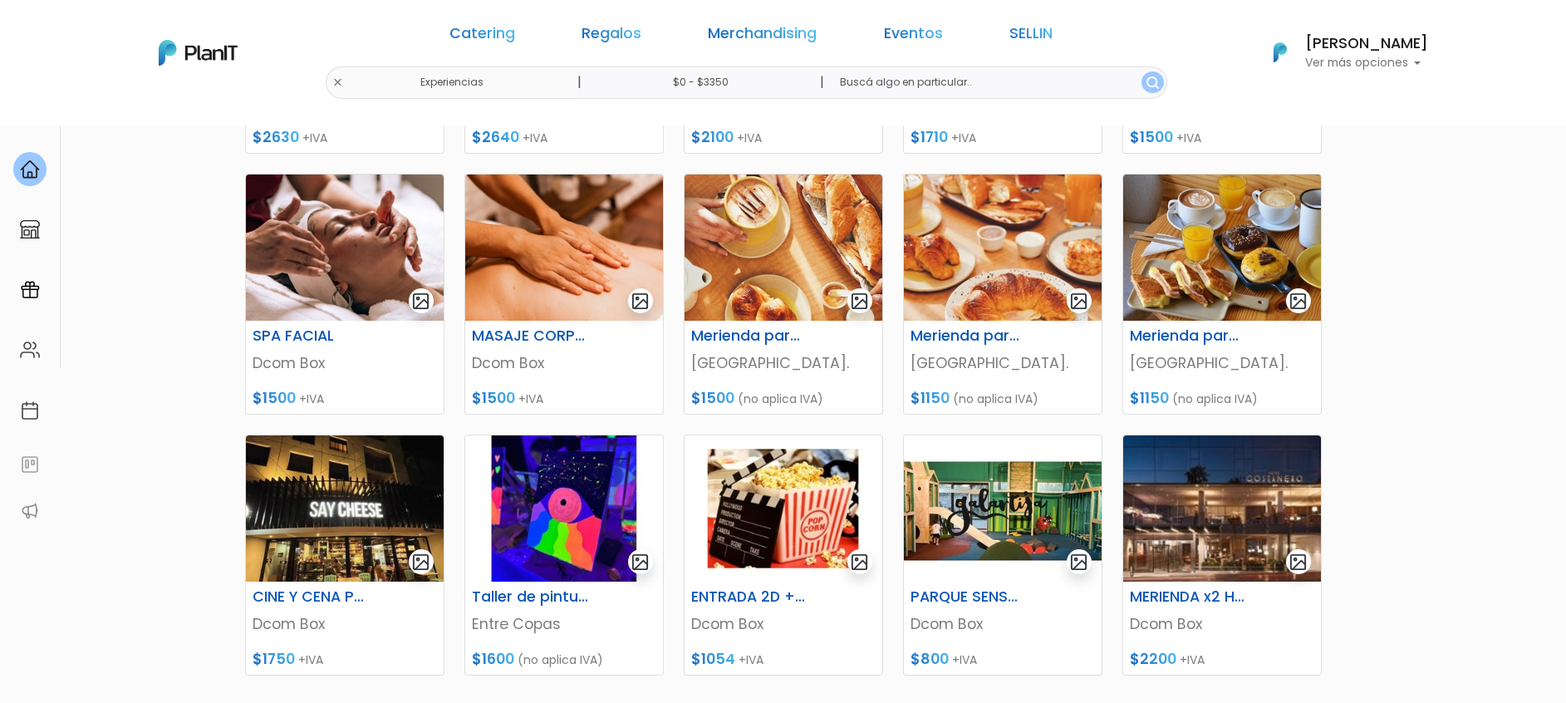
scroll to position [499, 0]
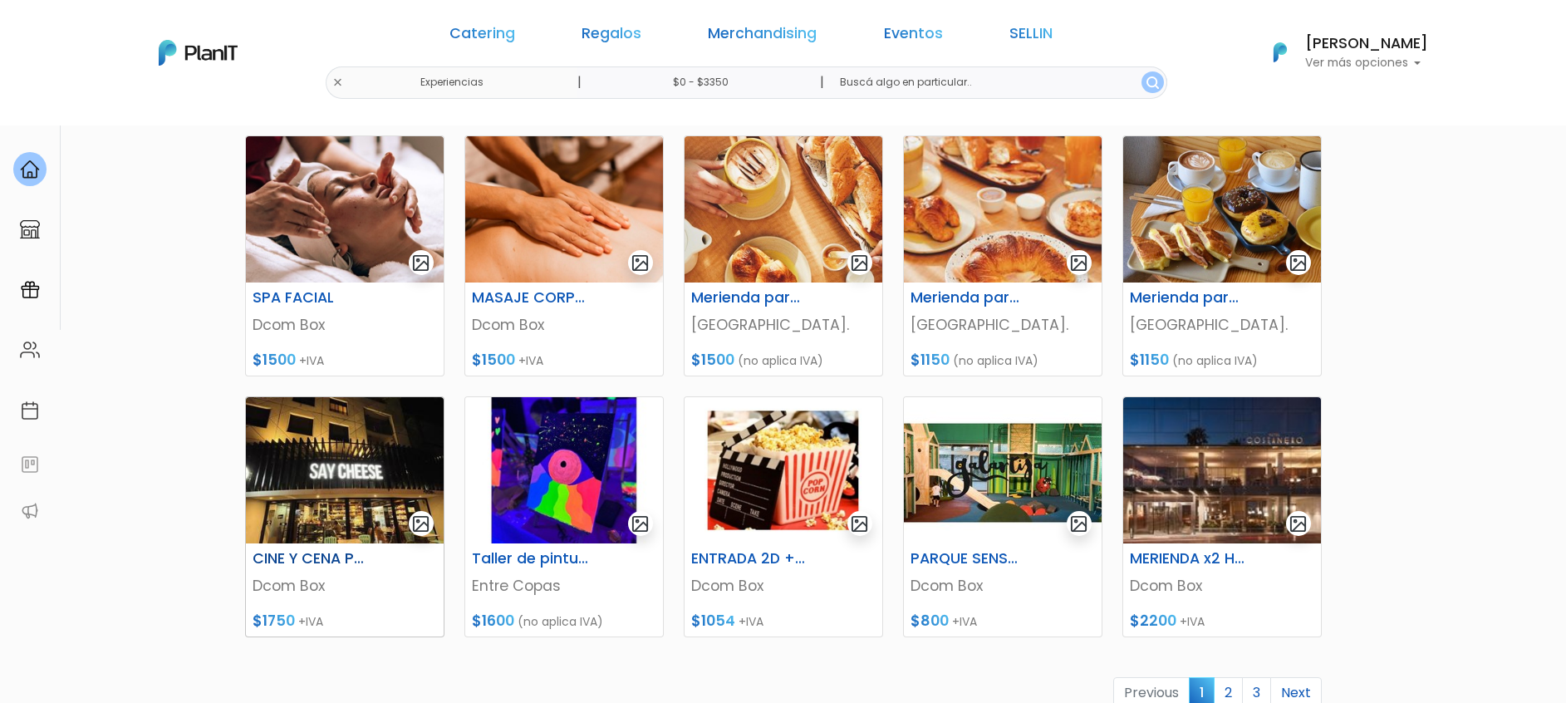
click at [327, 496] on img at bounding box center [345, 470] width 198 height 146
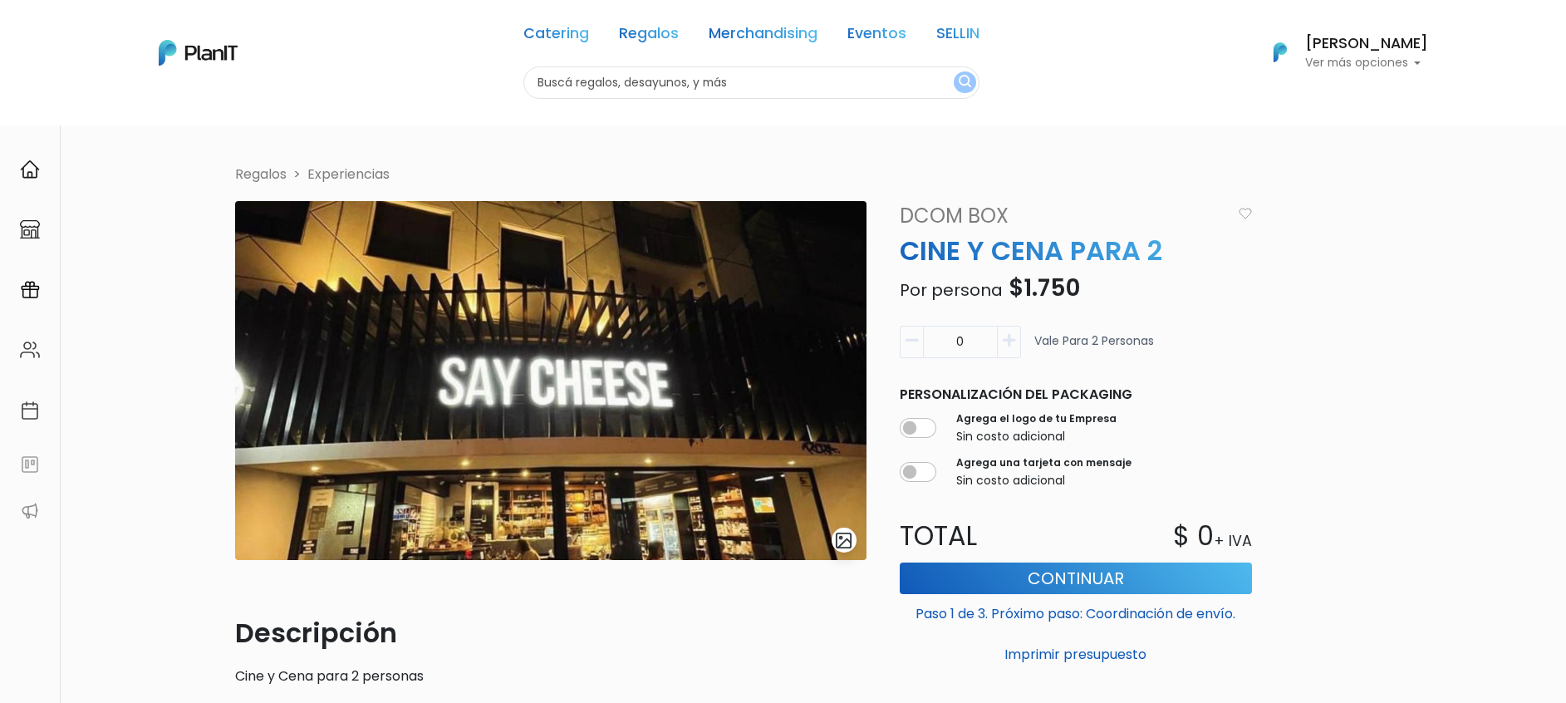
click at [1010, 341] on icon "button" at bounding box center [1009, 340] width 12 height 15
type input "1"
click at [1040, 578] on button "Continuar" at bounding box center [1076, 579] width 352 height 32
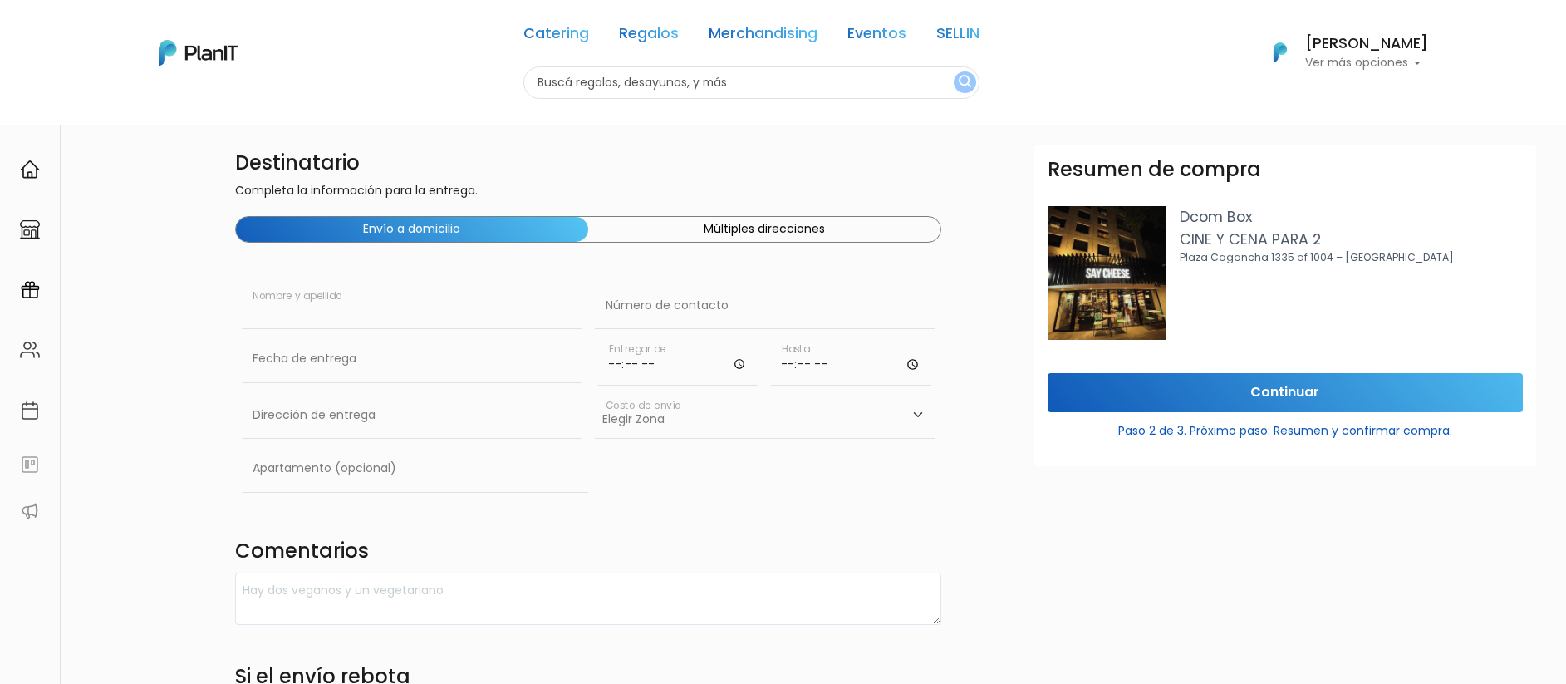
click at [365, 322] on input "text" at bounding box center [412, 306] width 340 height 47
type input "Sabrina Fernandez"
type input "Torre de los profesionales"
type input "Piso 4"
drag, startPoint x: 662, startPoint y: 300, endPoint x: 671, endPoint y: 300, distance: 9.1
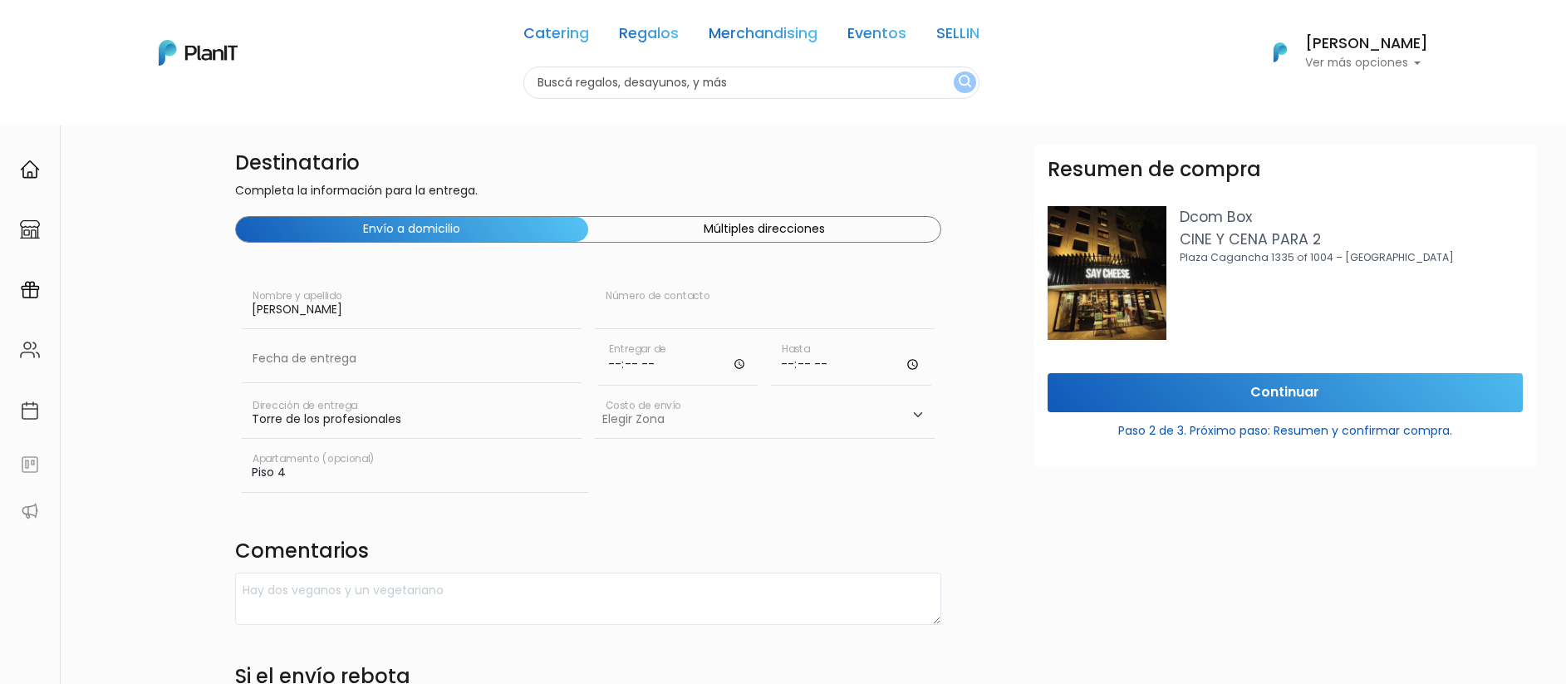
click at [662, 300] on input "text" at bounding box center [765, 306] width 340 height 47
type input "091670129"
click at [637, 372] on input "time" at bounding box center [678, 361] width 160 height 50
click at [474, 370] on input "text" at bounding box center [412, 359] width 340 height 47
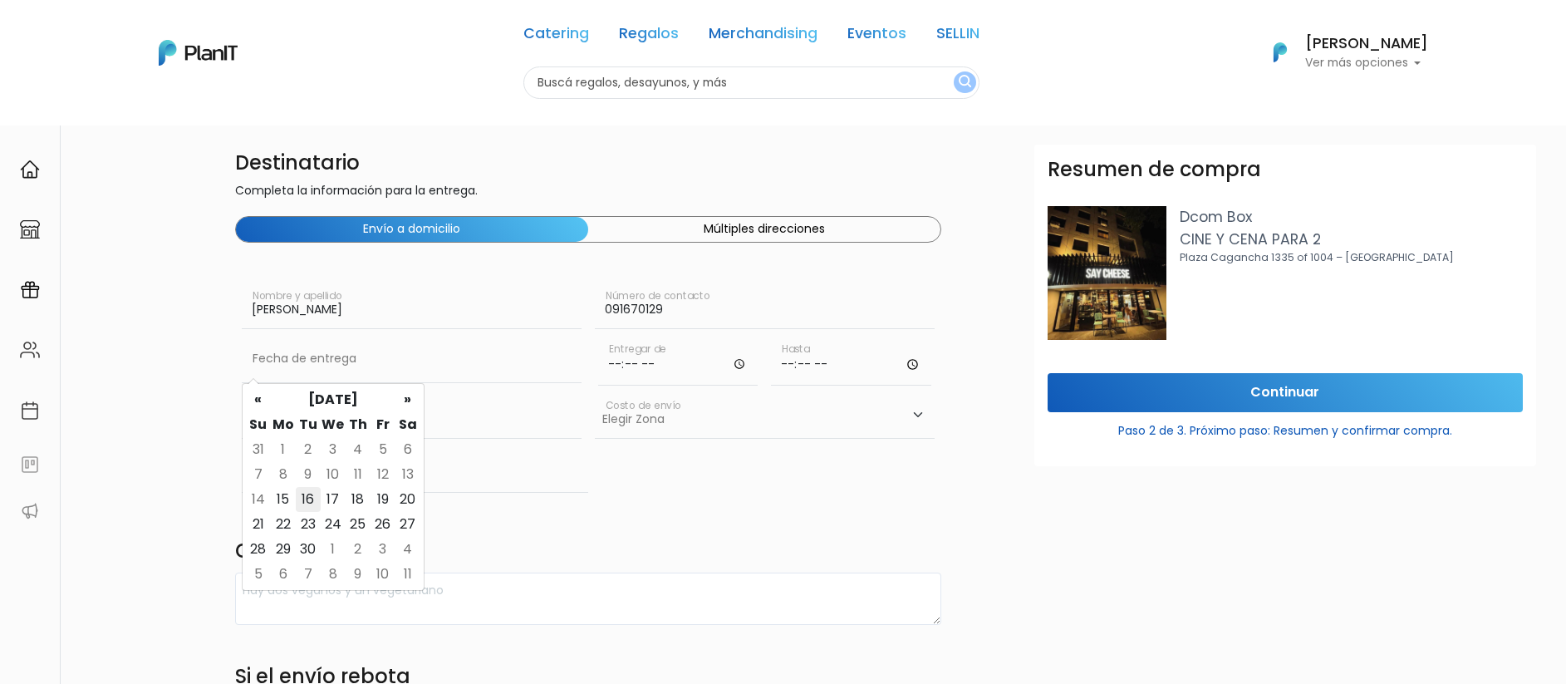
click at [312, 494] on td "16" at bounding box center [308, 499] width 25 height 25
type input "16/09/2025"
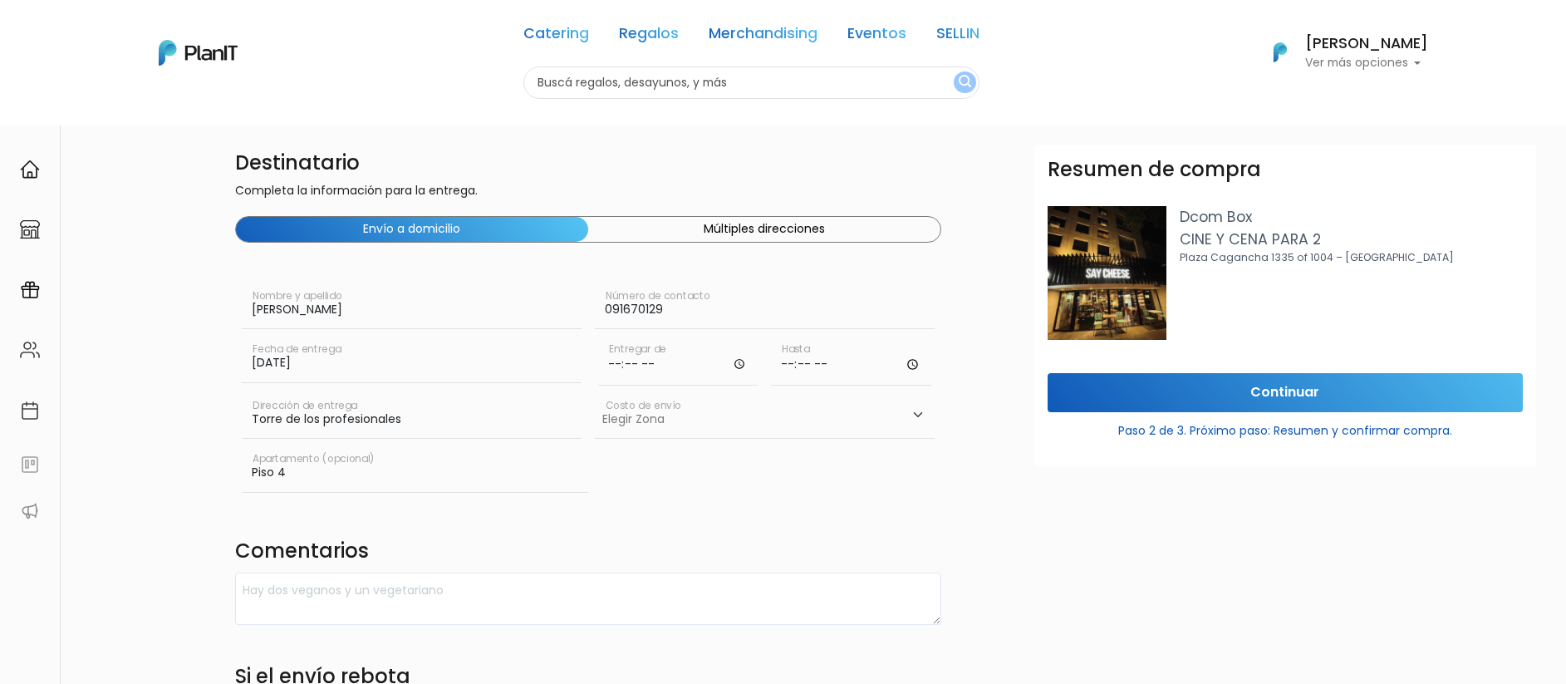
click at [651, 356] on input "time" at bounding box center [678, 361] width 160 height 50
type input "08:00"
click at [780, 368] on input "time" at bounding box center [851, 361] width 160 height 50
type input "18:00"
click at [779, 424] on select "Elegir Zona Zona américa- $600 Oficina- $0 Montevideo- $250" at bounding box center [765, 415] width 340 height 47
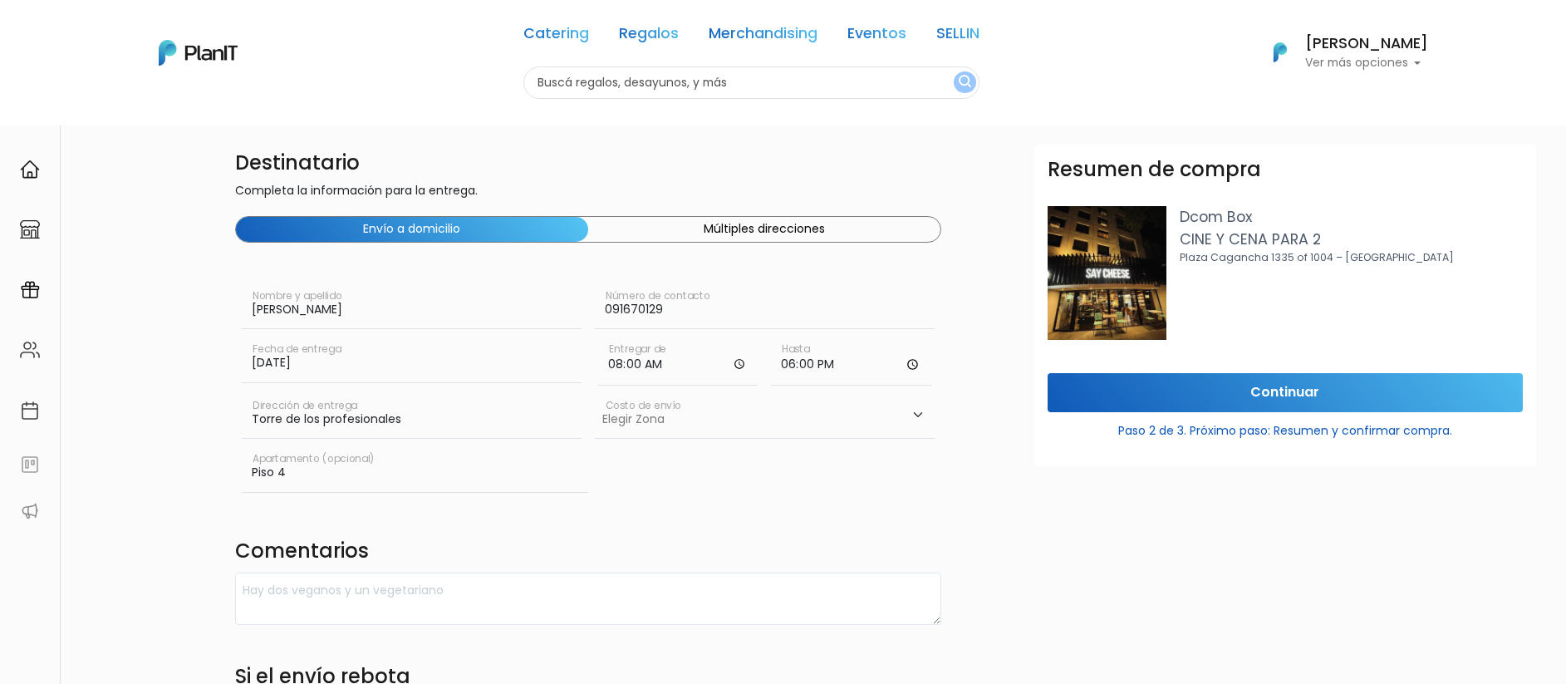
select select "8"
click at [595, 392] on select "Elegir Zona Zona américa- $600 Oficina- $0 Montevideo- $250" at bounding box center [765, 415] width 340 height 47
click at [597, 591] on textarea at bounding box center [588, 598] width 706 height 52
type textarea "e"
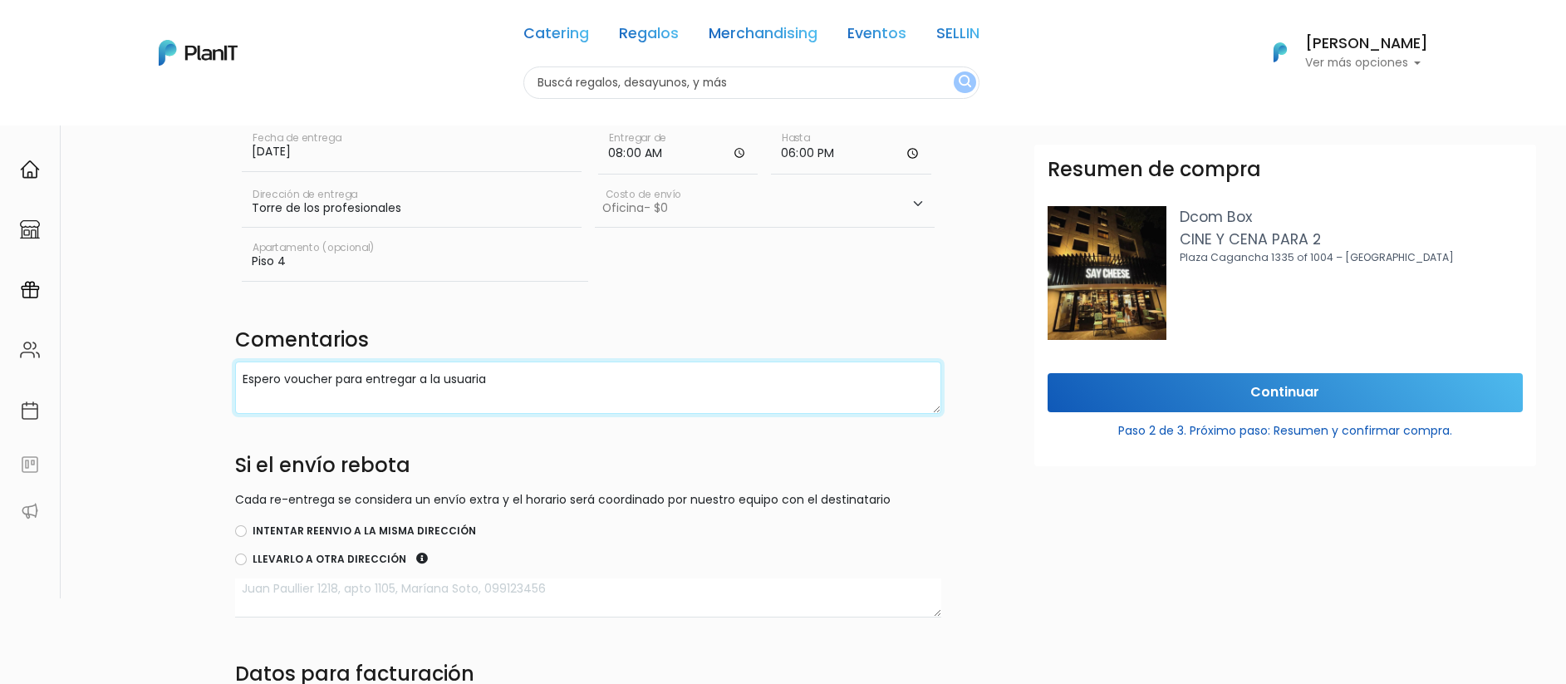
scroll to position [249, 0]
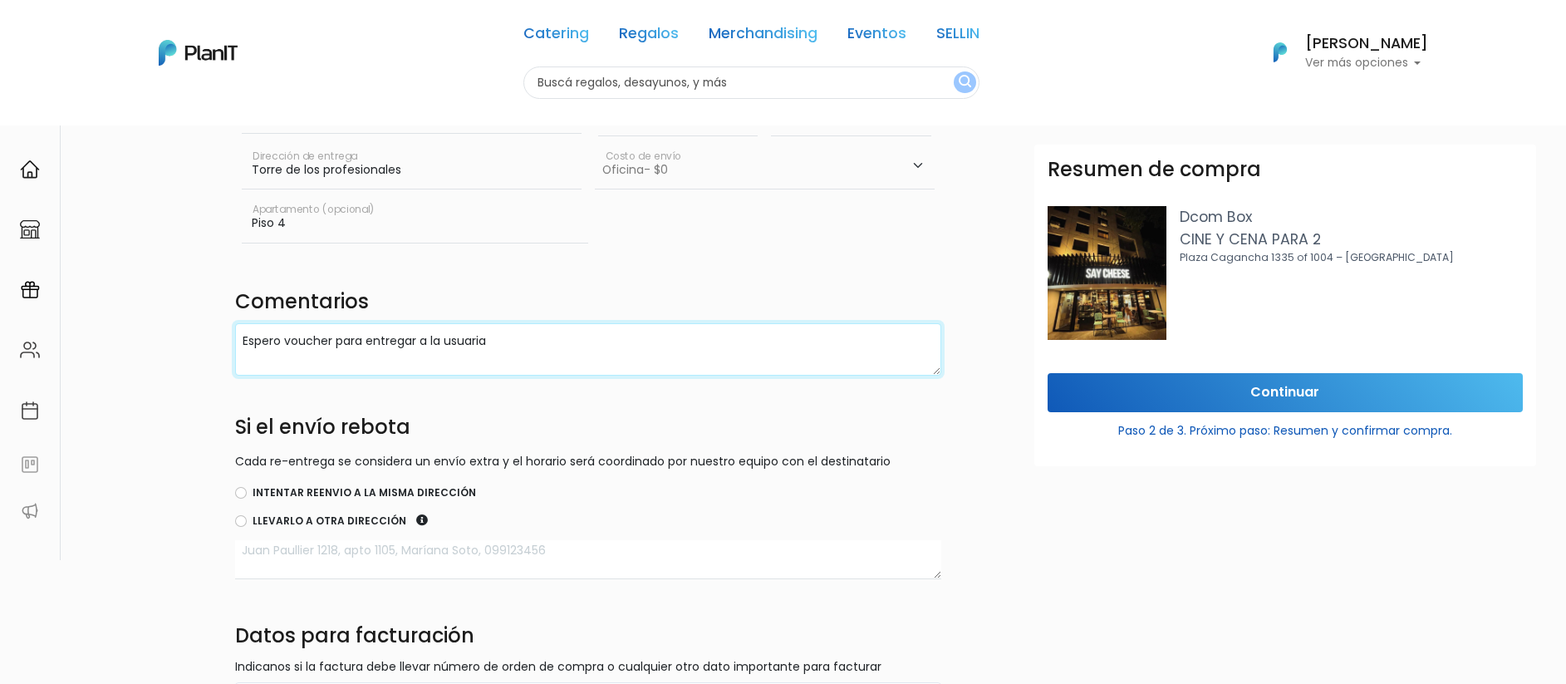
type textarea "Espero voucher para entregar a la usuaria"
click at [240, 497] on input "Intentar reenvio a la misma dirección" at bounding box center [241, 493] width 12 height 12
radio input "true"
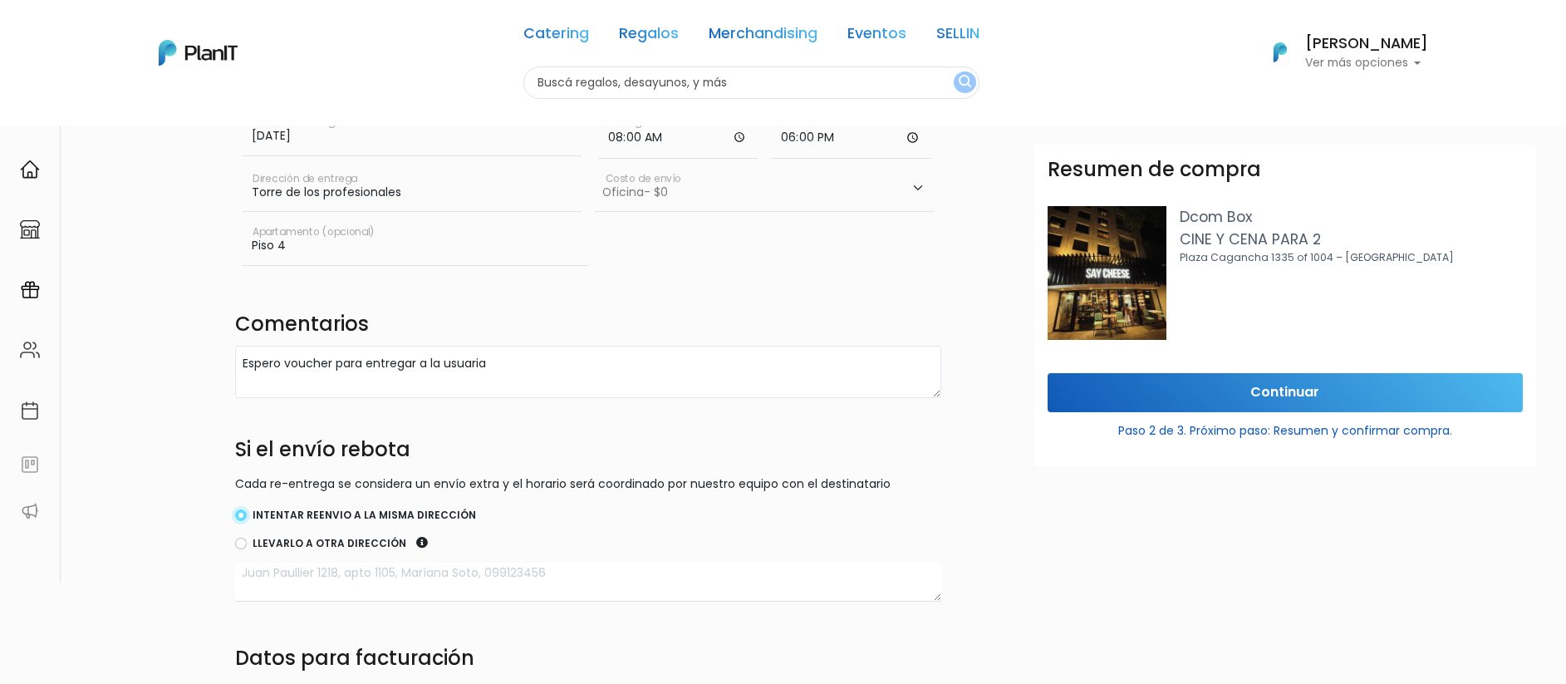
scroll to position [204, 0]
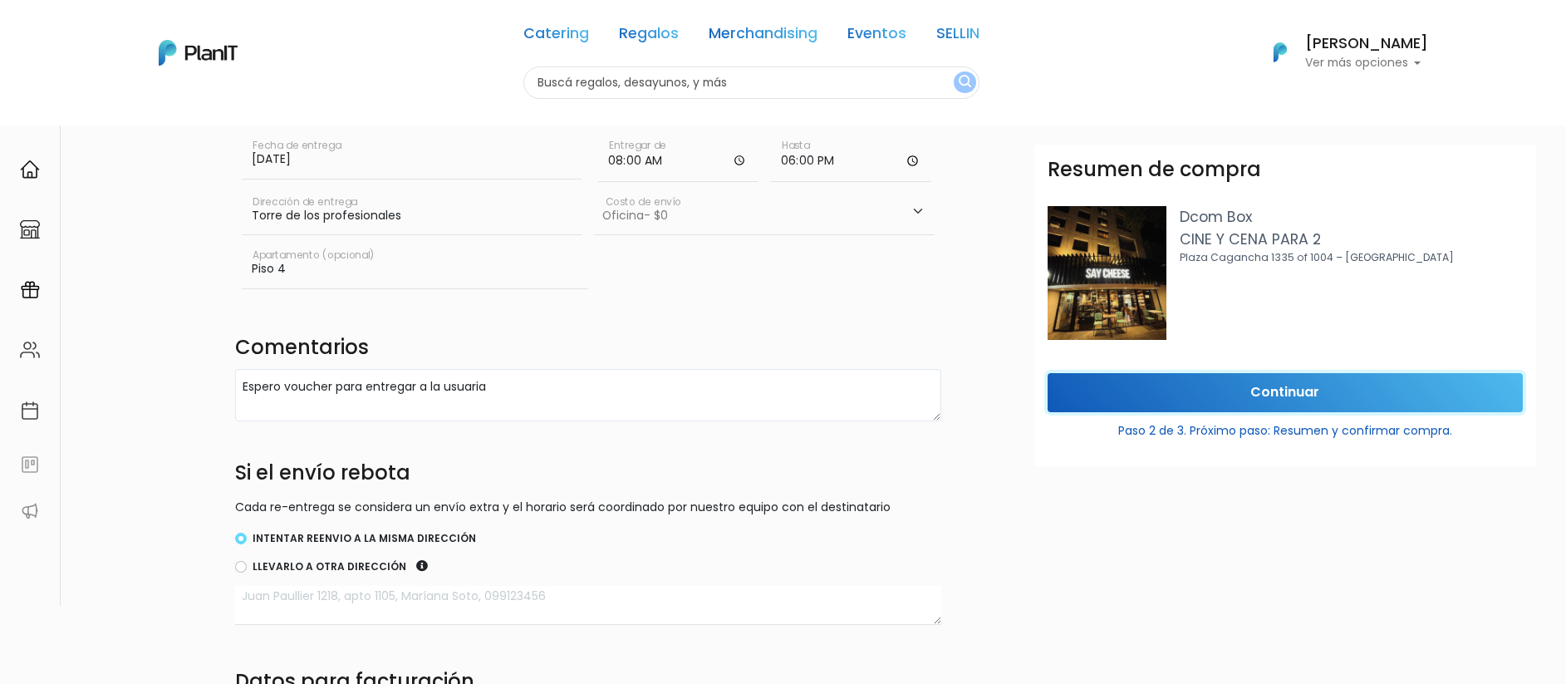
click at [1227, 386] on input "Continuar" at bounding box center [1285, 392] width 475 height 39
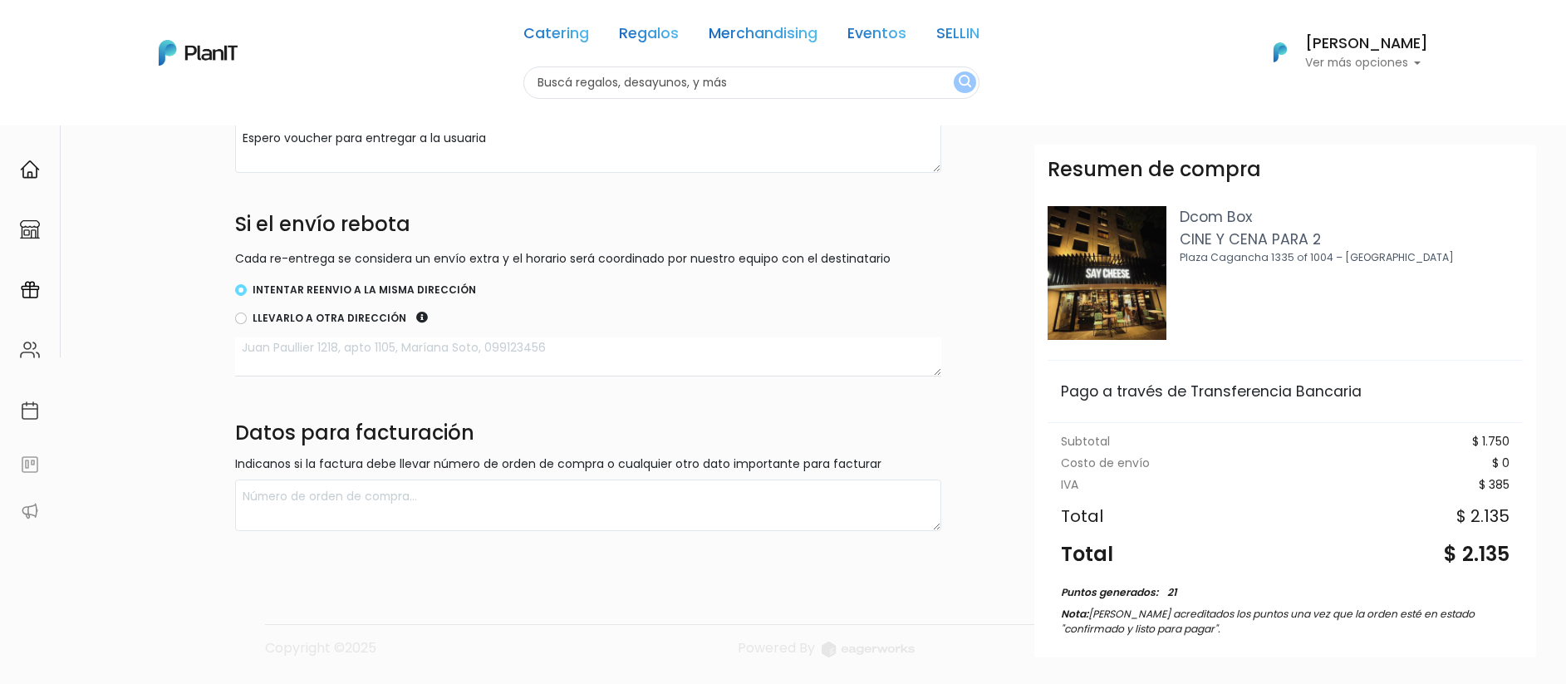
scroll to position [131, 0]
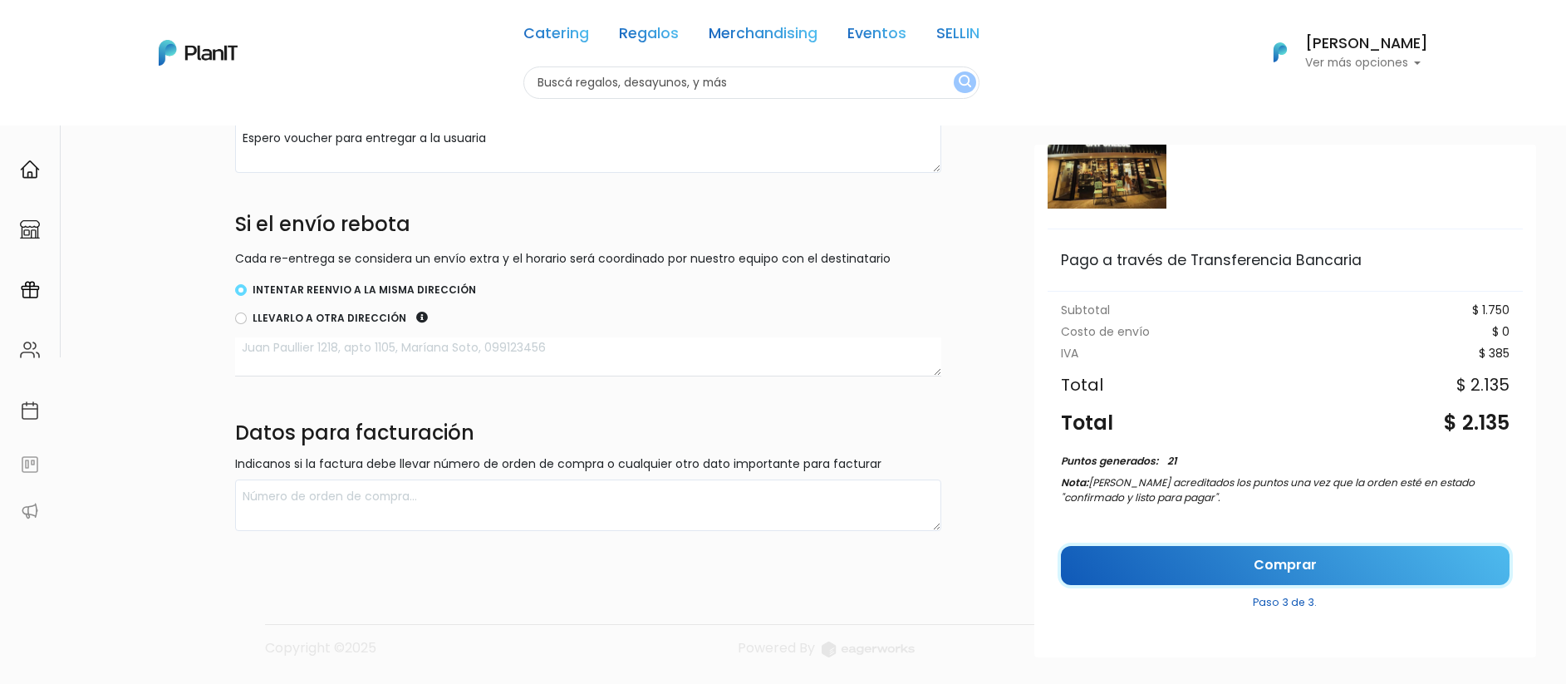
click at [1299, 563] on link "Comprar" at bounding box center [1285, 565] width 449 height 39
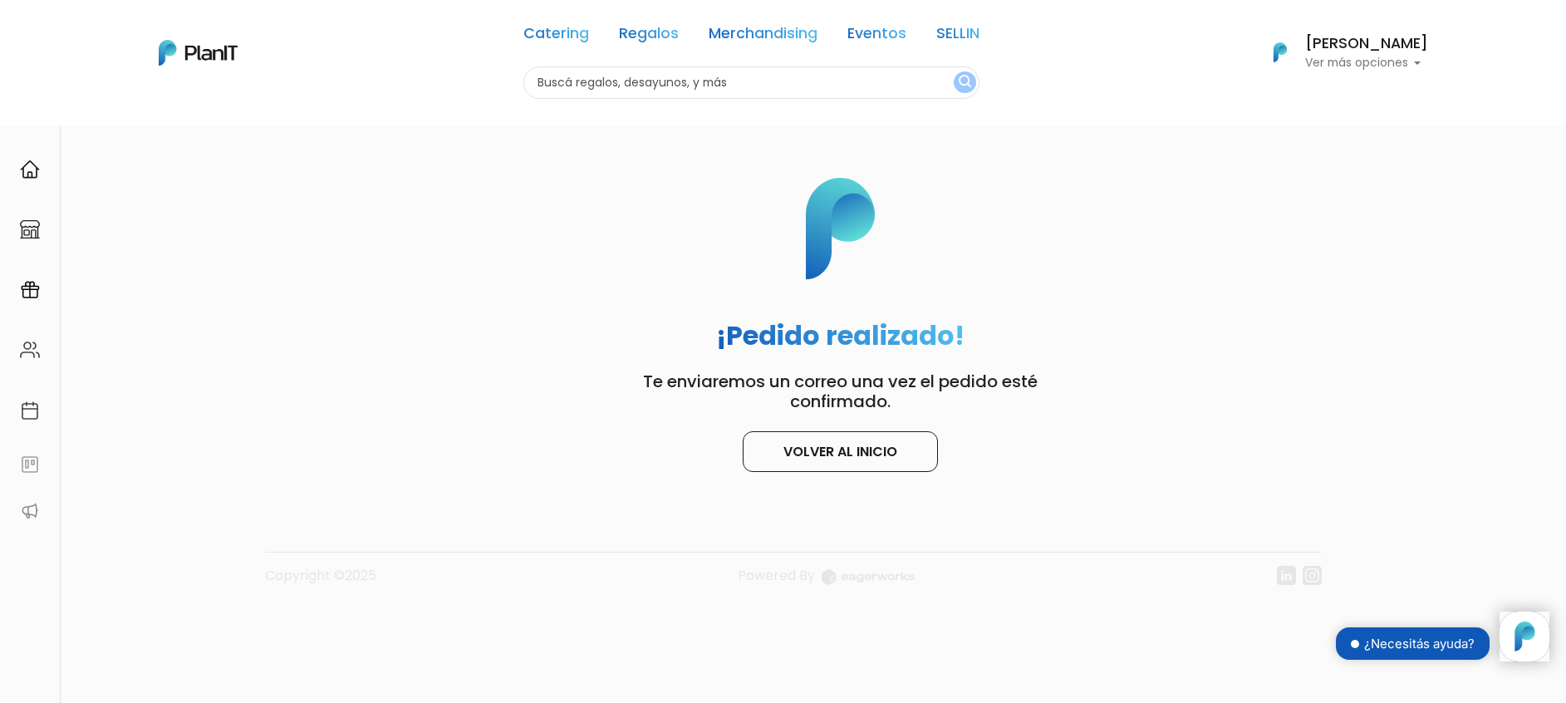
click at [1329, 62] on p "Ver más opciones" at bounding box center [1366, 63] width 123 height 12
click at [1310, 92] on span "Mis Compras" at bounding box center [1337, 98] width 86 height 19
